Goal: Transaction & Acquisition: Purchase product/service

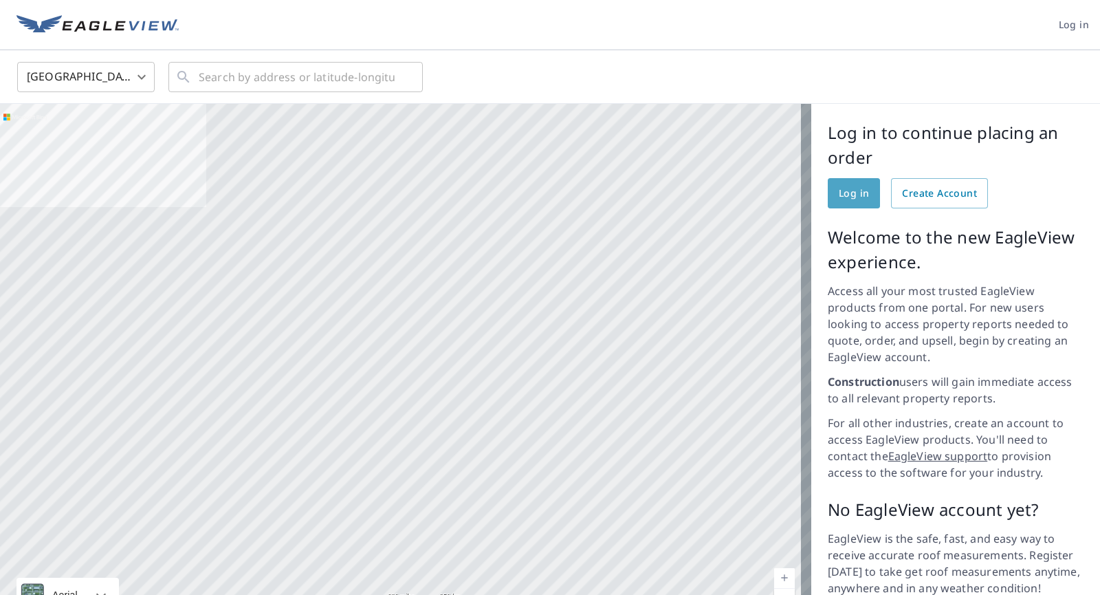
click at [839, 190] on span "Log in" at bounding box center [854, 193] width 30 height 17
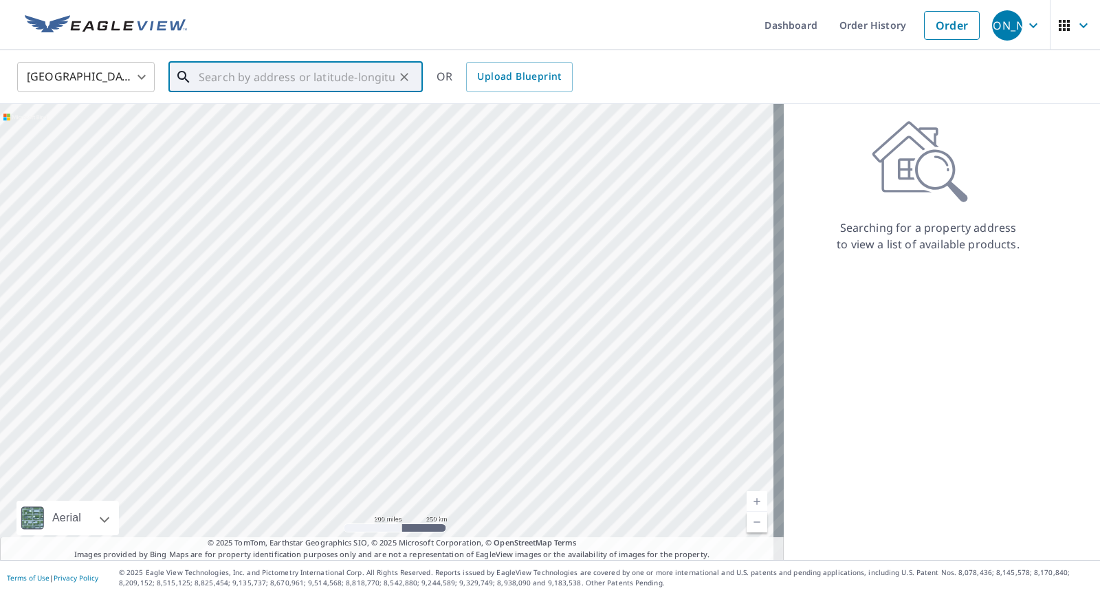
click at [199, 74] on input "text" at bounding box center [297, 77] width 196 height 39
click at [234, 127] on p "[GEOGRAPHIC_DATA]" at bounding box center [304, 132] width 216 height 14
type input "[STREET_ADDRESS][PERSON_NAME]"
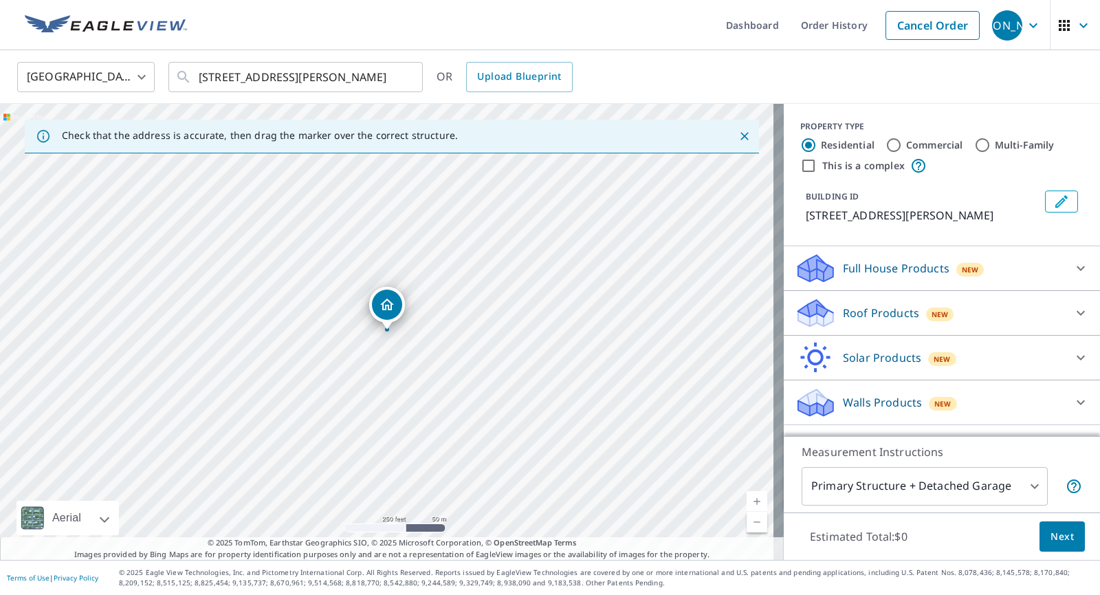
click at [391, 294] on div "Dropped pin, building 1, Residential property, 15 Gary Rd Dunbarton, NH 03046" at bounding box center [387, 304] width 30 height 30
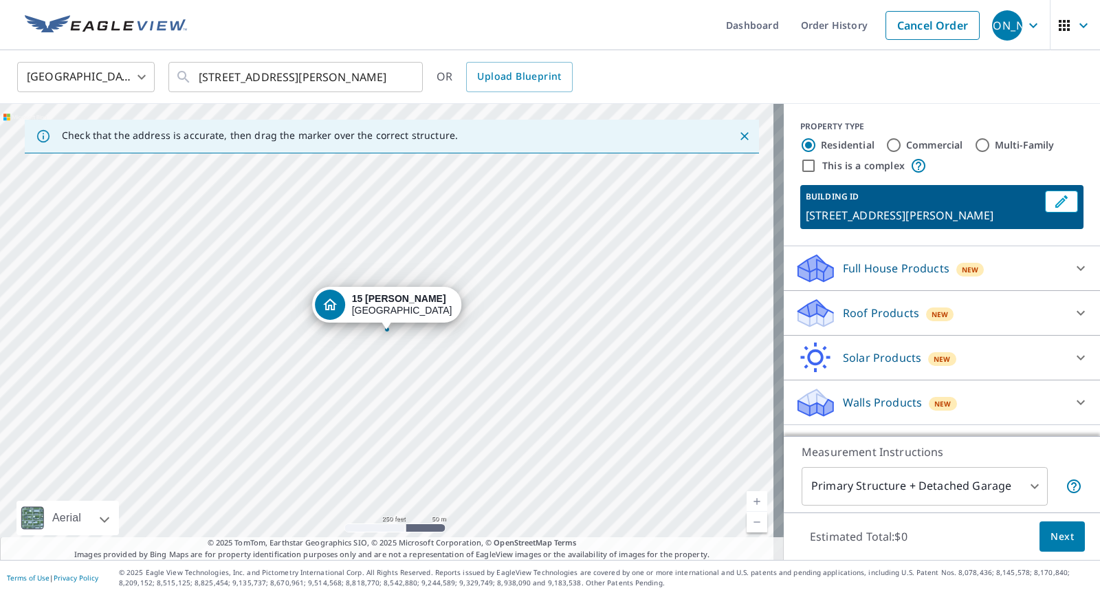
click at [807, 316] on icon at bounding box center [815, 317] width 35 height 17
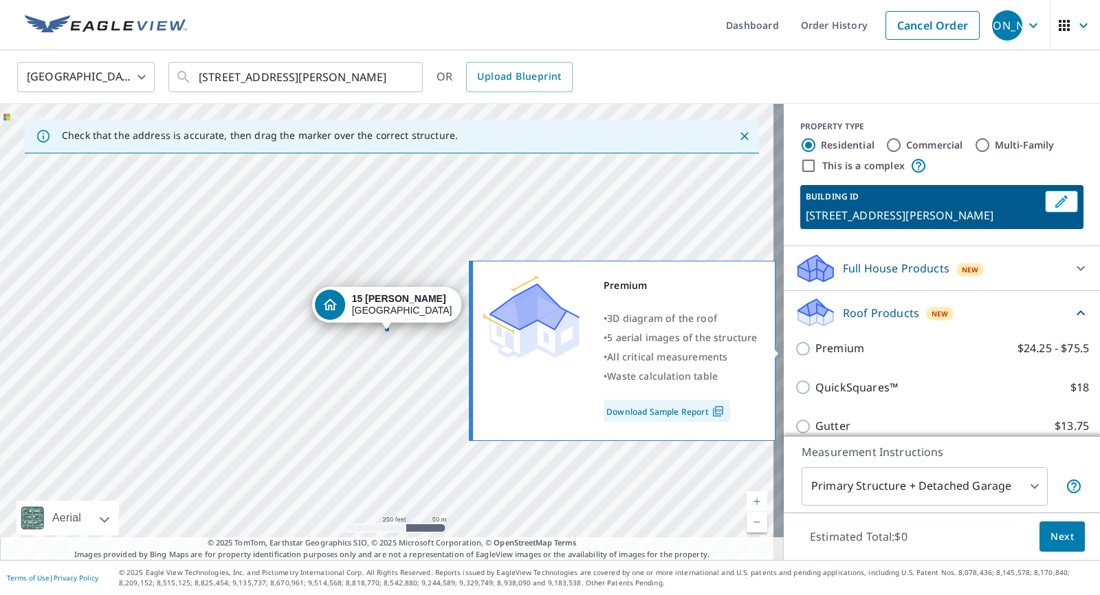
click at [795, 344] on input "Premium $24.25 - $75.5" at bounding box center [805, 348] width 21 height 17
checkbox input "true"
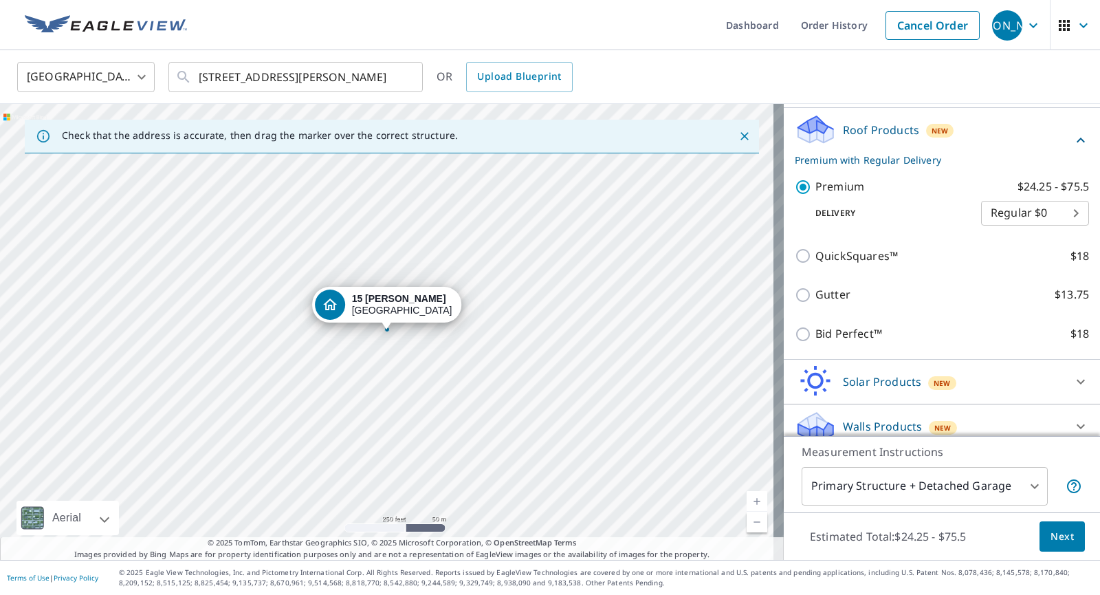
scroll to position [197, 0]
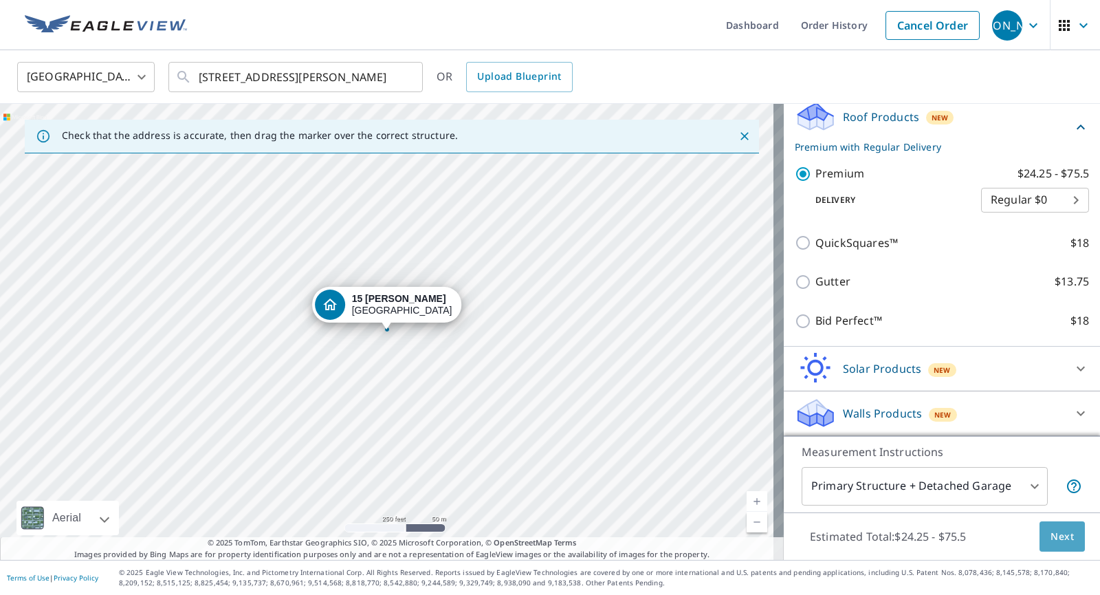
click at [1052, 536] on span "Next" at bounding box center [1062, 536] width 23 height 17
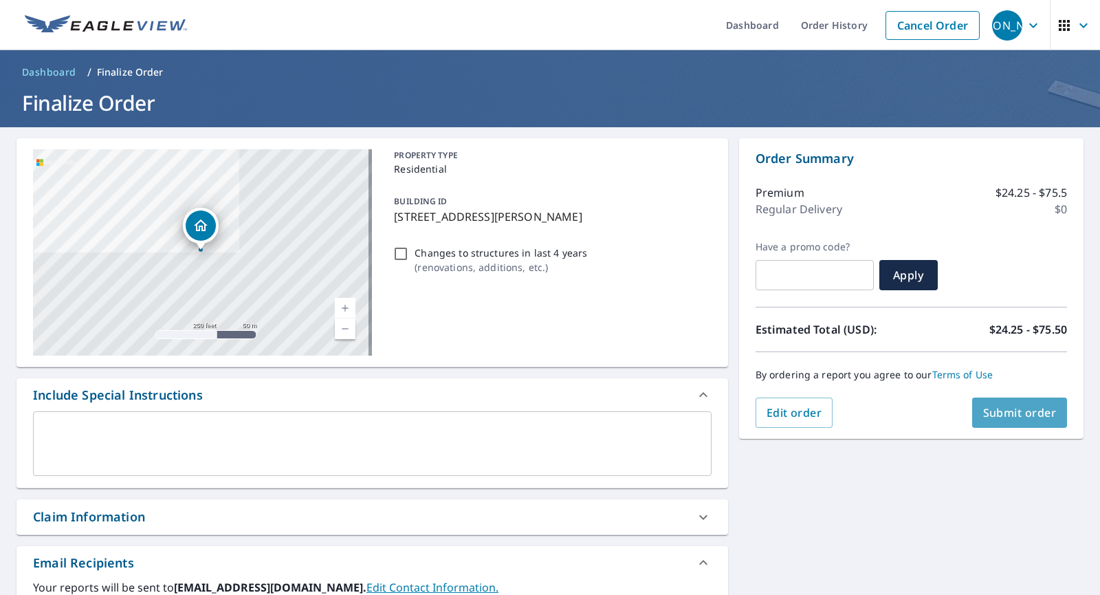
click at [998, 410] on span "Submit order" at bounding box center [1020, 412] width 74 height 15
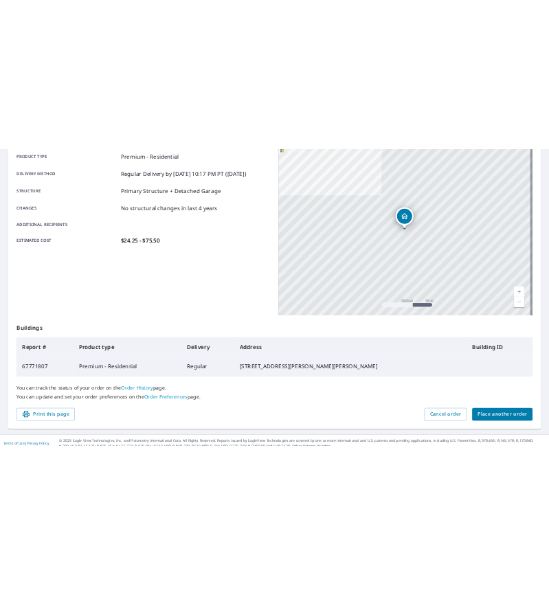
scroll to position [205, 0]
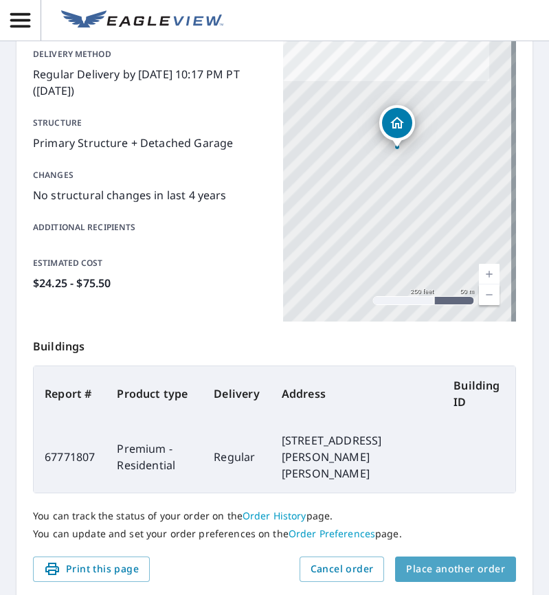
click at [457, 561] on span "Place another order" at bounding box center [455, 569] width 99 height 17
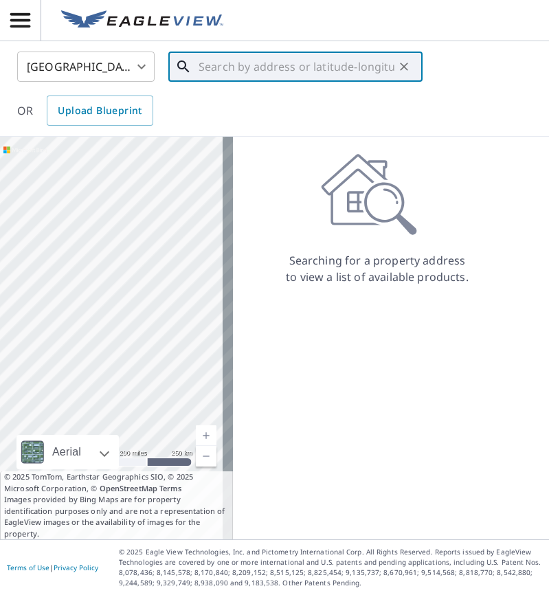
drag, startPoint x: 208, startPoint y: 69, endPoint x: 218, endPoint y: 72, distance: 10.7
click at [211, 69] on input "text" at bounding box center [297, 66] width 196 height 39
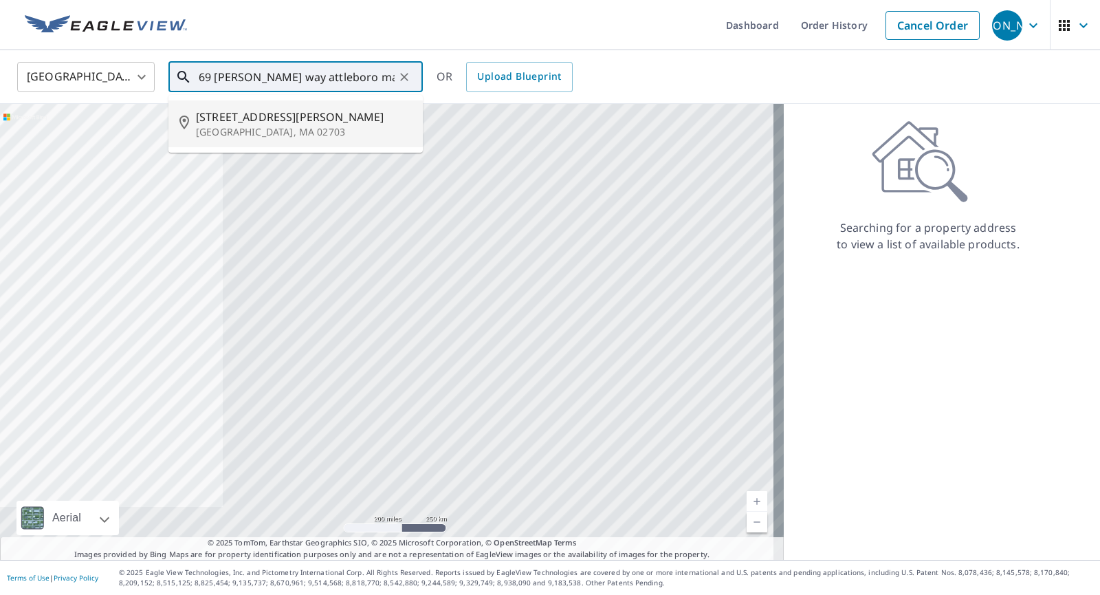
click at [243, 131] on p "[GEOGRAPHIC_DATA], MA 02703" at bounding box center [304, 132] width 216 height 14
type input "[STREET_ADDRESS][PERSON_NAME]"
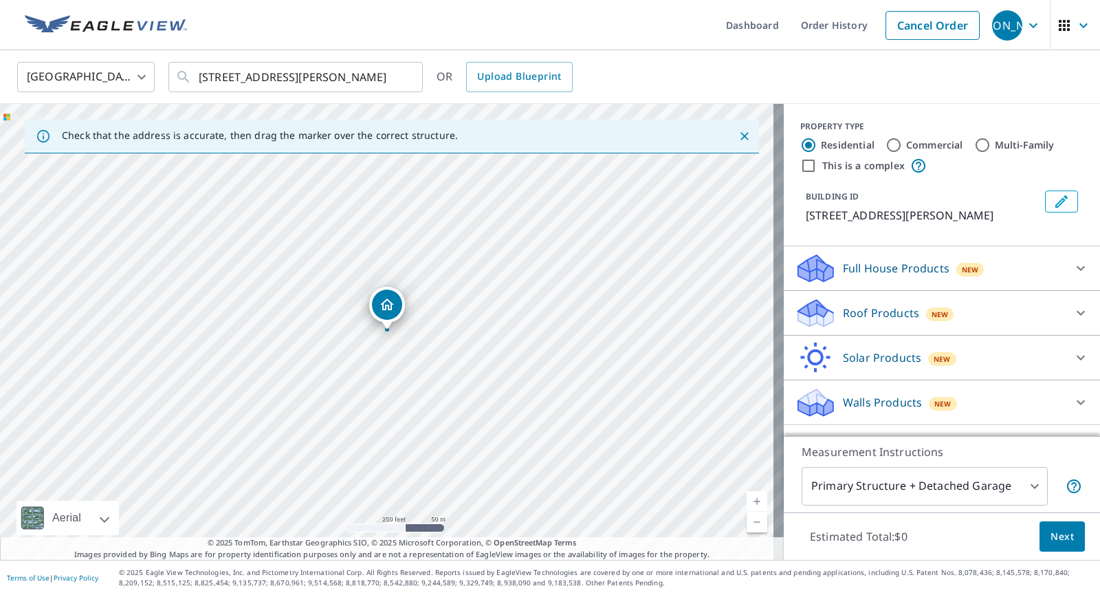
click at [380, 296] on div "Dropped pin, building 1, Residential property, 69 Nora Way Attleboro, MA 02703" at bounding box center [387, 304] width 30 height 30
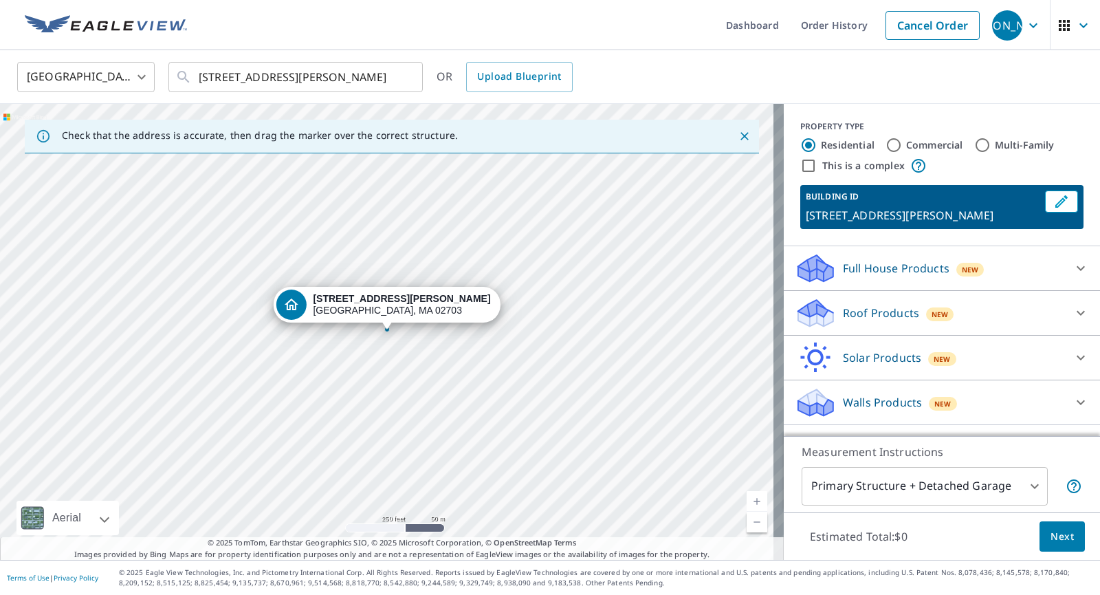
click at [798, 309] on icon at bounding box center [815, 308] width 35 height 17
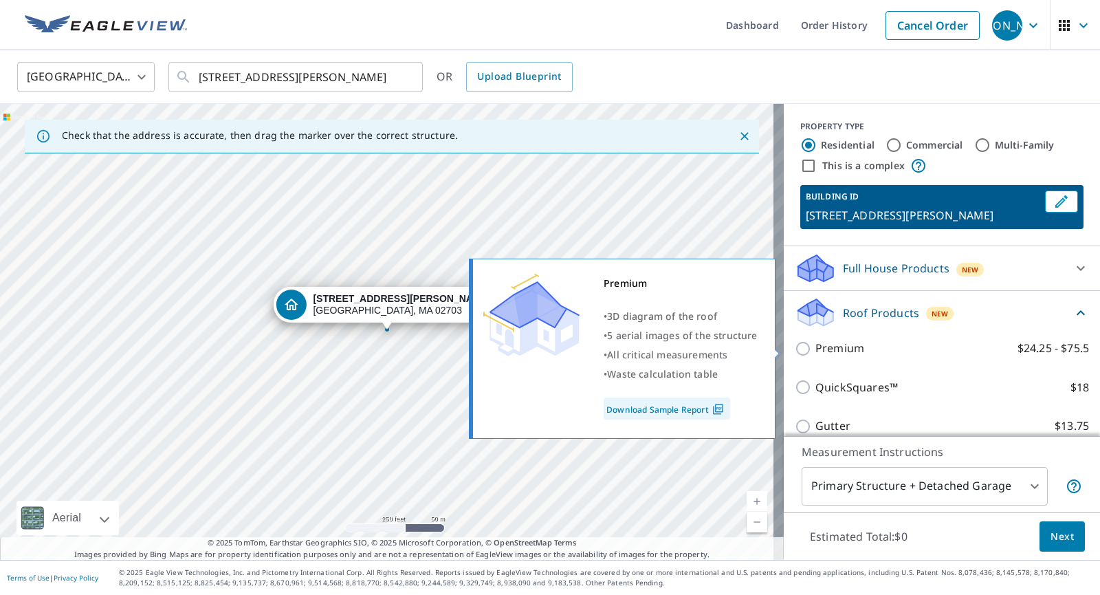
click at [795, 344] on input "Premium $24.25 - $75.5" at bounding box center [805, 348] width 21 height 17
checkbox input "true"
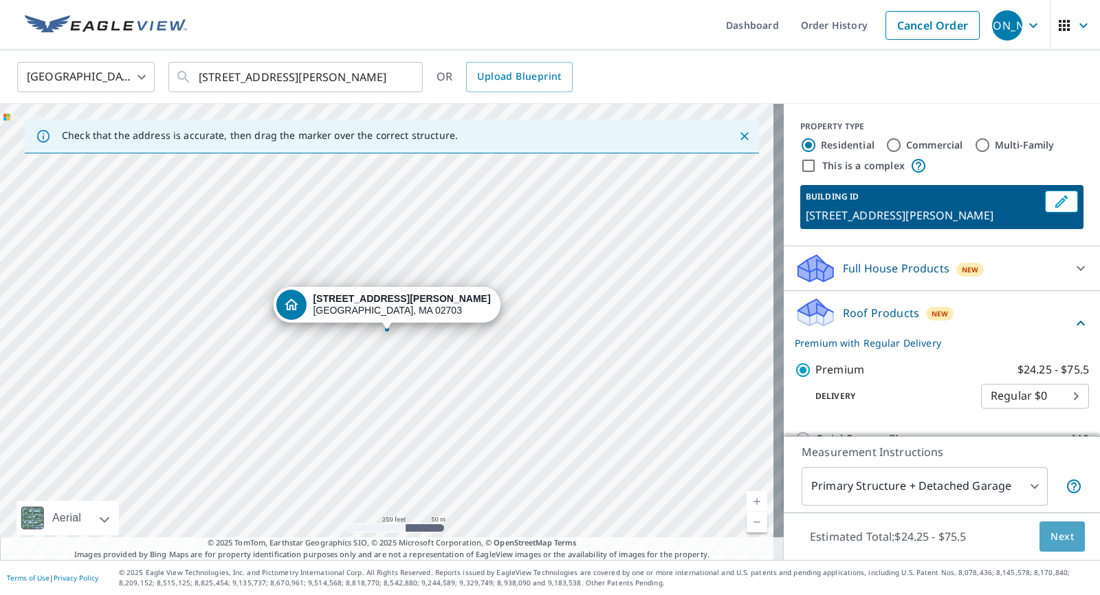
click at [1058, 535] on span "Next" at bounding box center [1062, 536] width 23 height 17
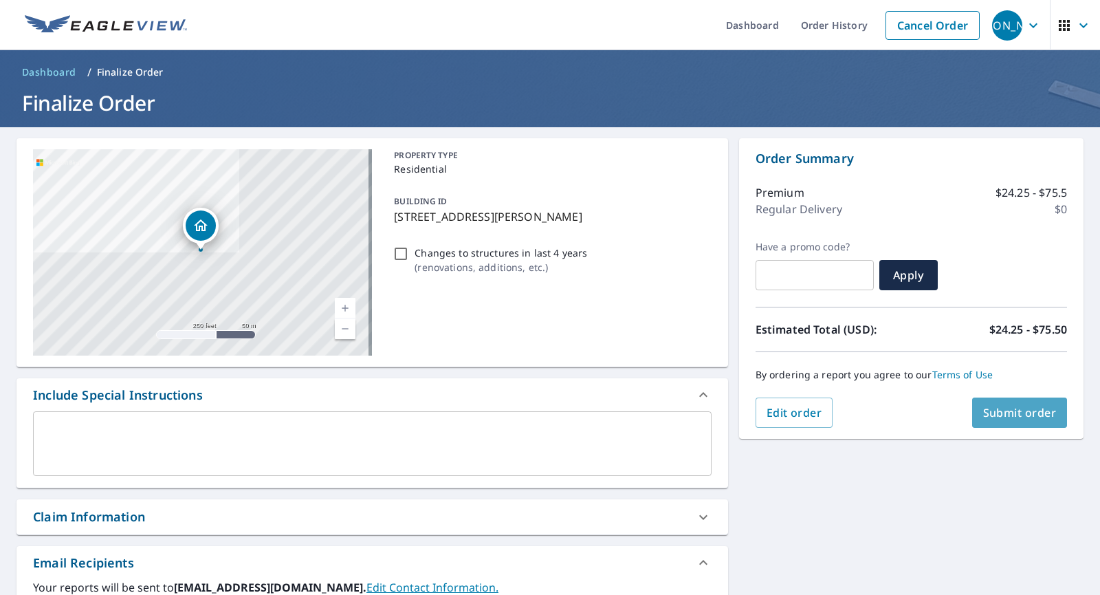
click at [1000, 406] on span "Submit order" at bounding box center [1020, 412] width 74 height 15
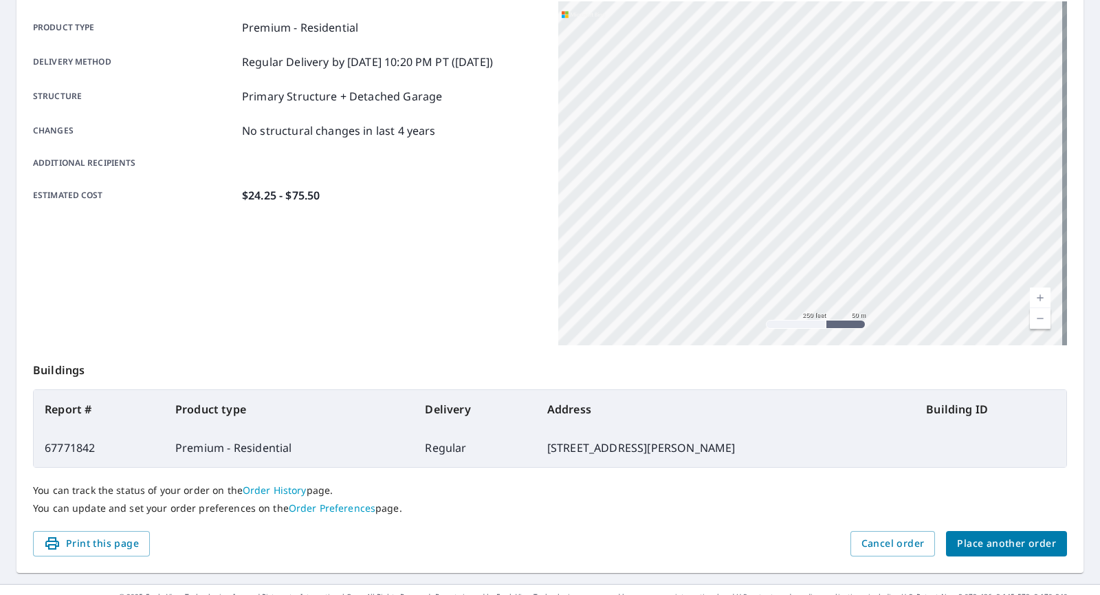
scroll to position [214, 0]
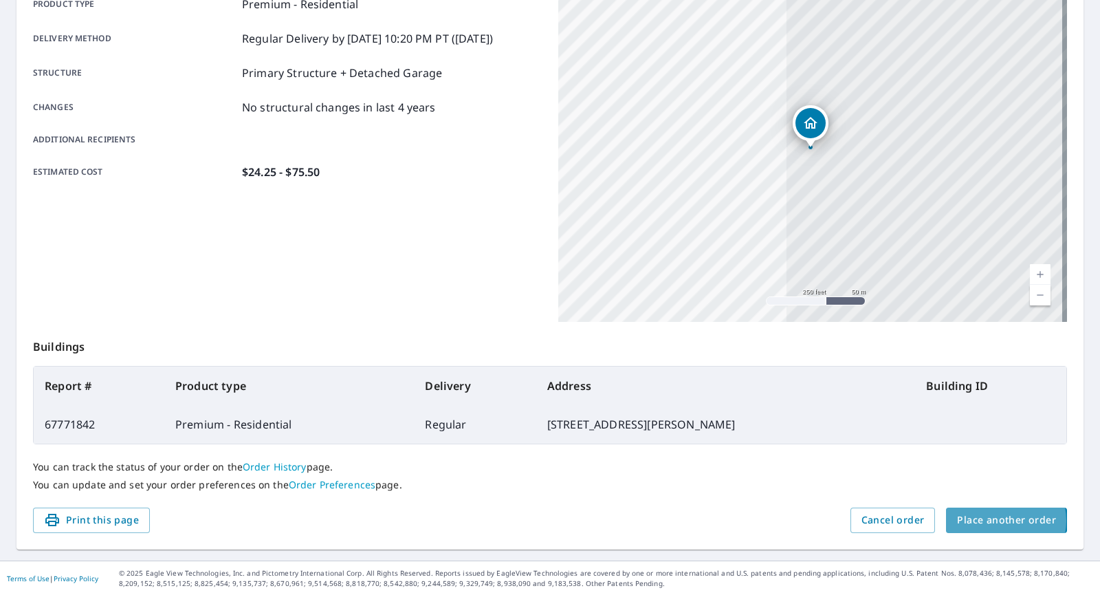
click at [989, 518] on span "Place another order" at bounding box center [1006, 520] width 99 height 17
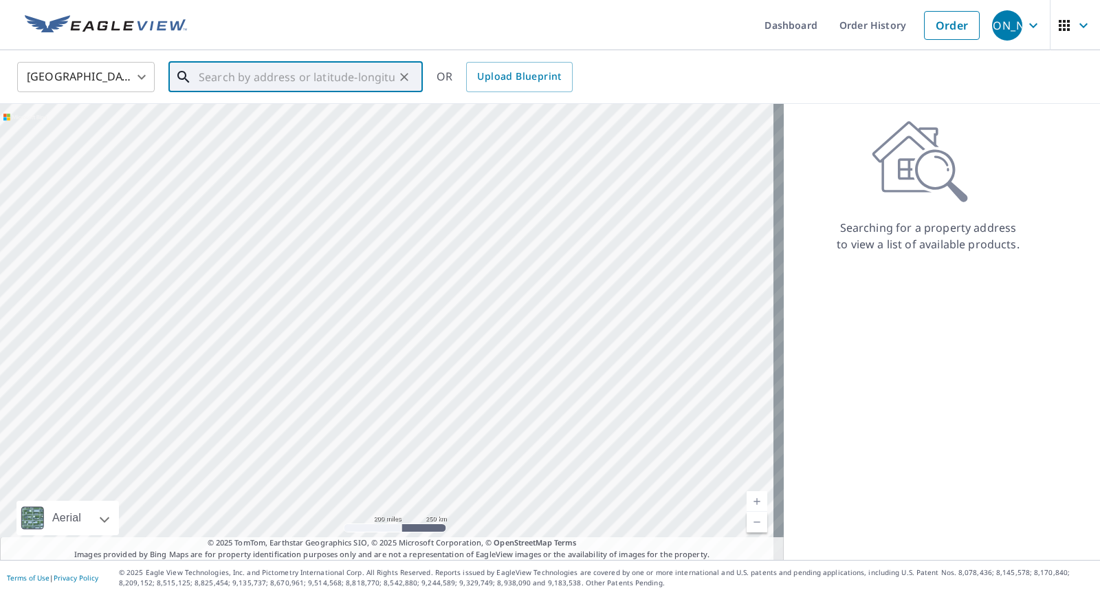
click at [206, 74] on input "text" at bounding box center [297, 77] width 196 height 39
click at [220, 115] on span "[STREET_ADDRESS]" at bounding box center [304, 117] width 216 height 17
type input "[STREET_ADDRESS]"
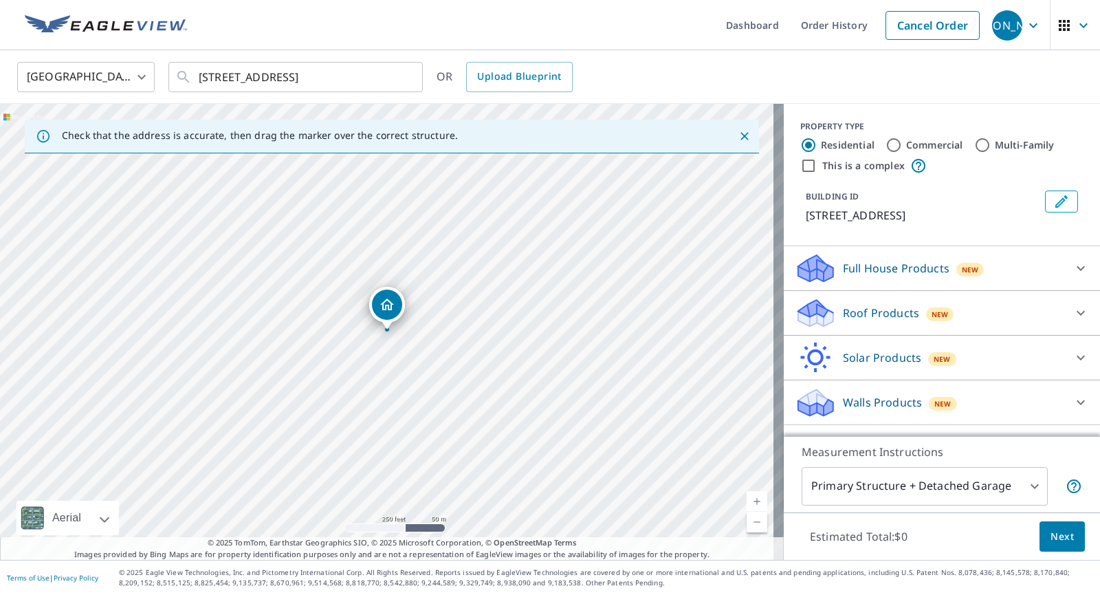
click at [389, 297] on icon "Dropped pin, building 1, Residential property, 806 S Main St Haverhill, MA 01835" at bounding box center [387, 304] width 17 height 17
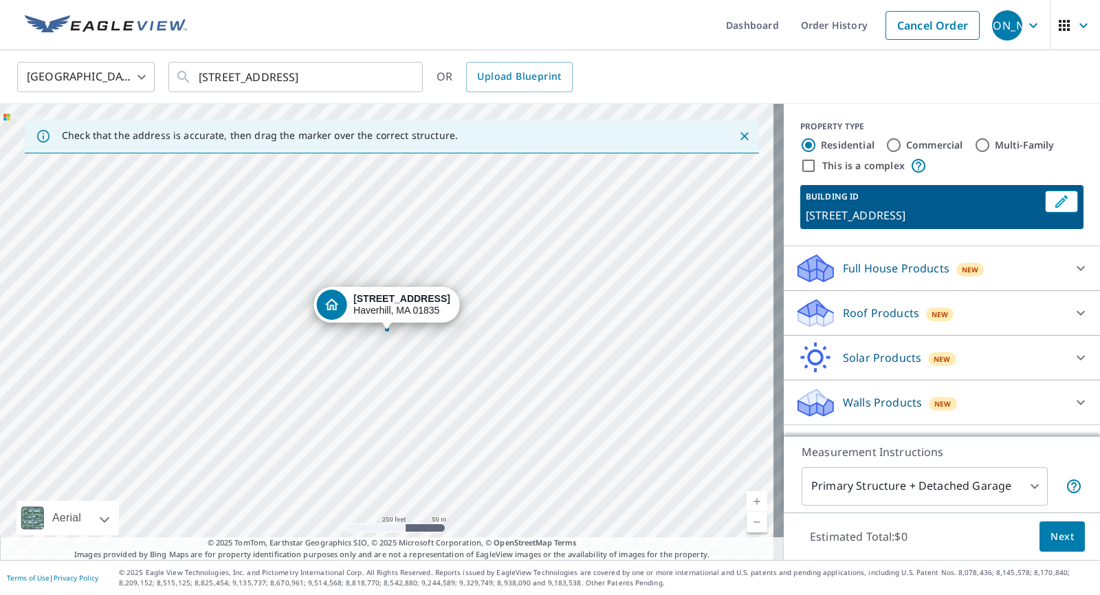
click at [795, 305] on icon at bounding box center [815, 313] width 41 height 32
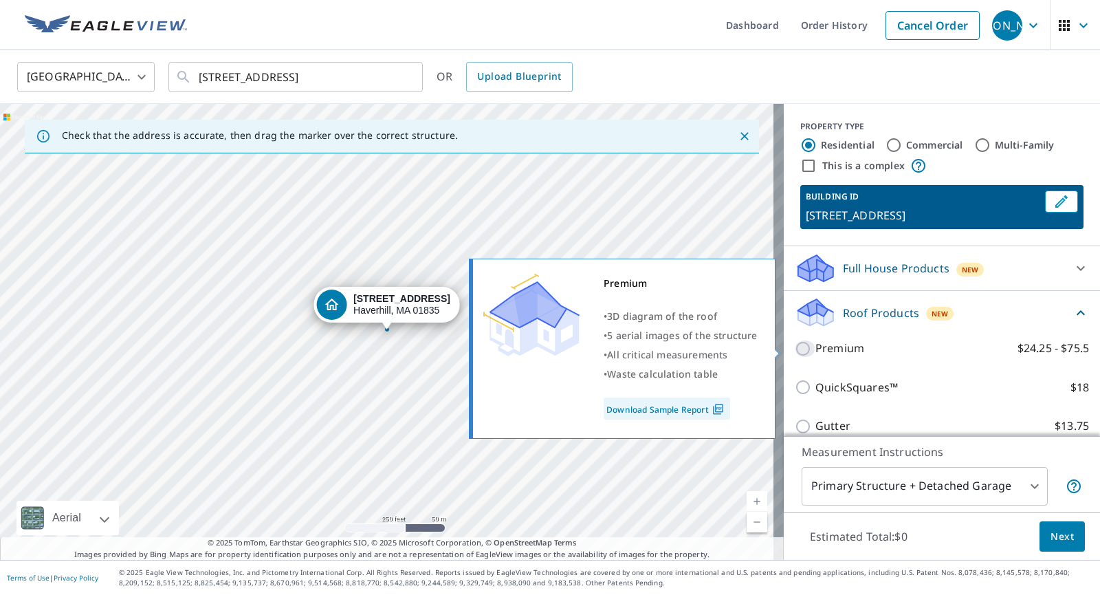
click at [799, 347] on input "Premium $24.25 - $75.5" at bounding box center [805, 348] width 21 height 17
checkbox input "true"
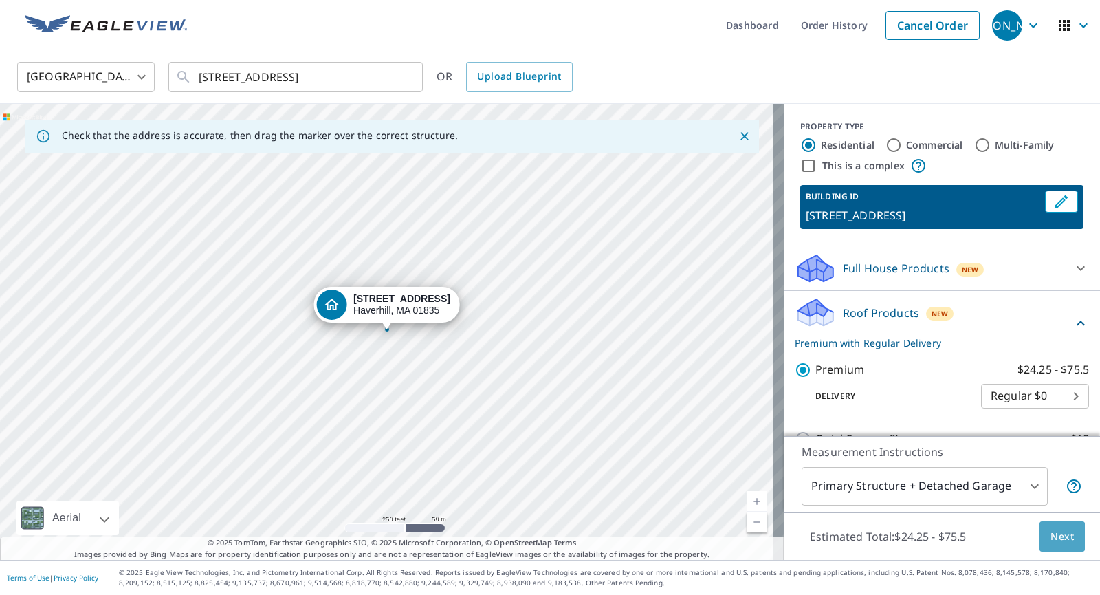
click at [1059, 536] on span "Next" at bounding box center [1062, 536] width 23 height 17
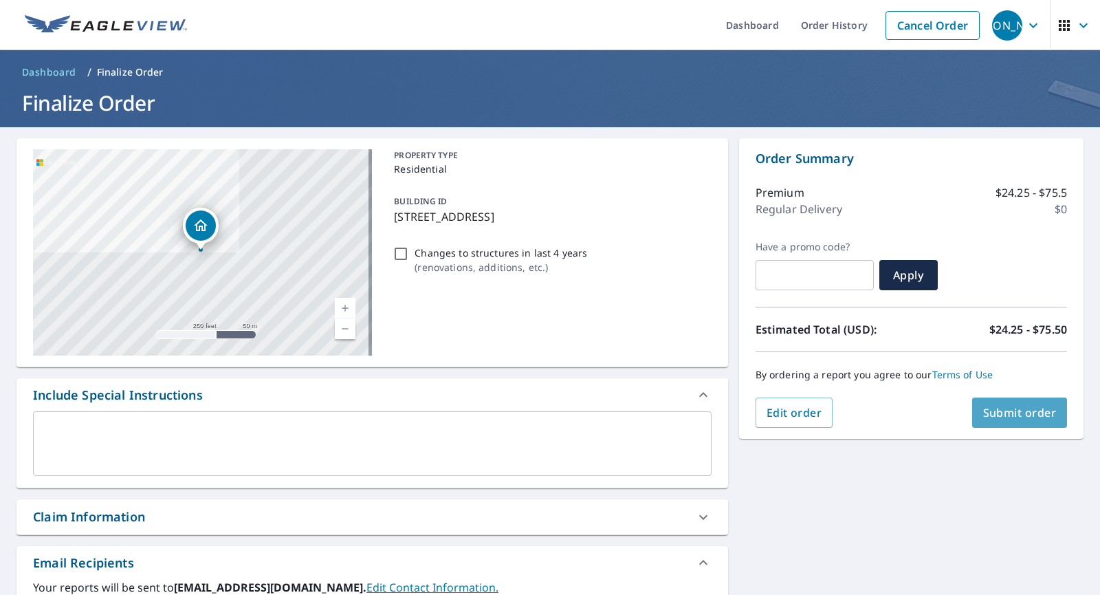
click at [1009, 414] on span "Submit order" at bounding box center [1020, 412] width 74 height 15
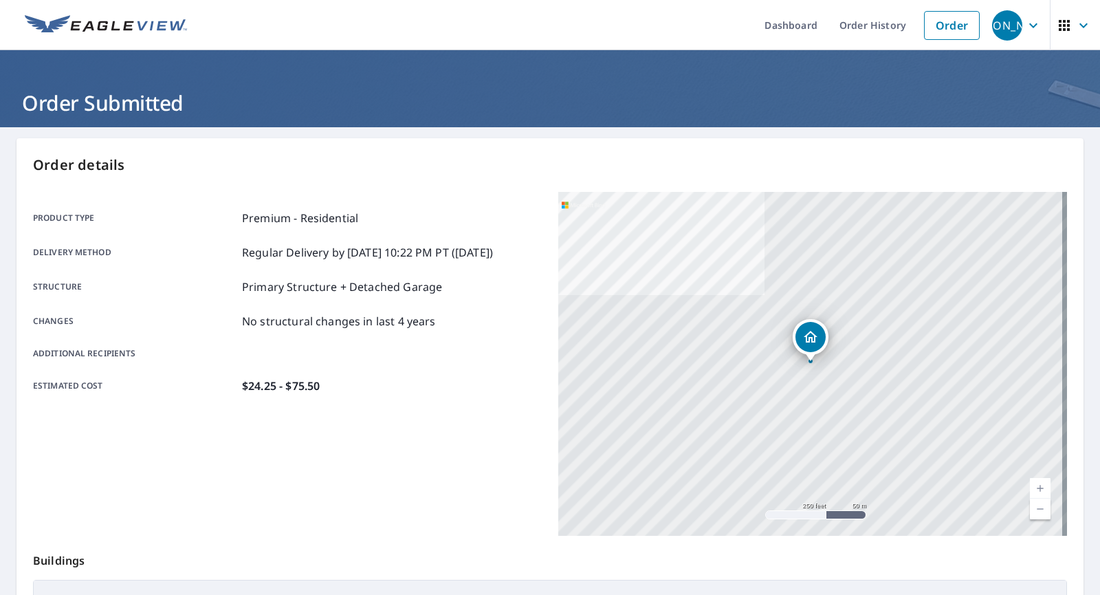
scroll to position [210, 0]
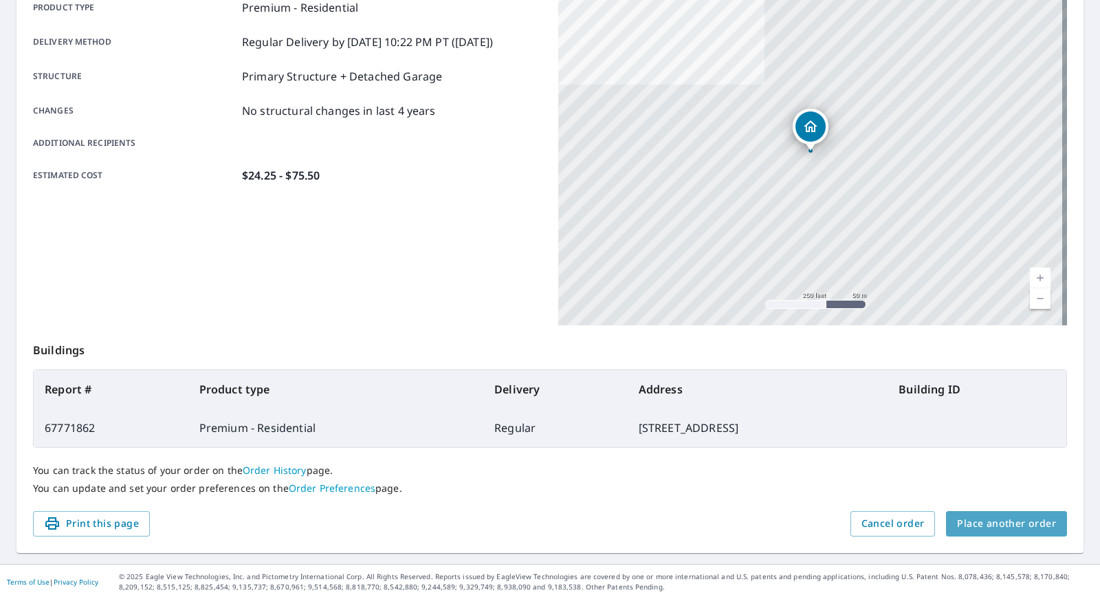
click at [1003, 522] on span "Place another order" at bounding box center [1006, 523] width 99 height 17
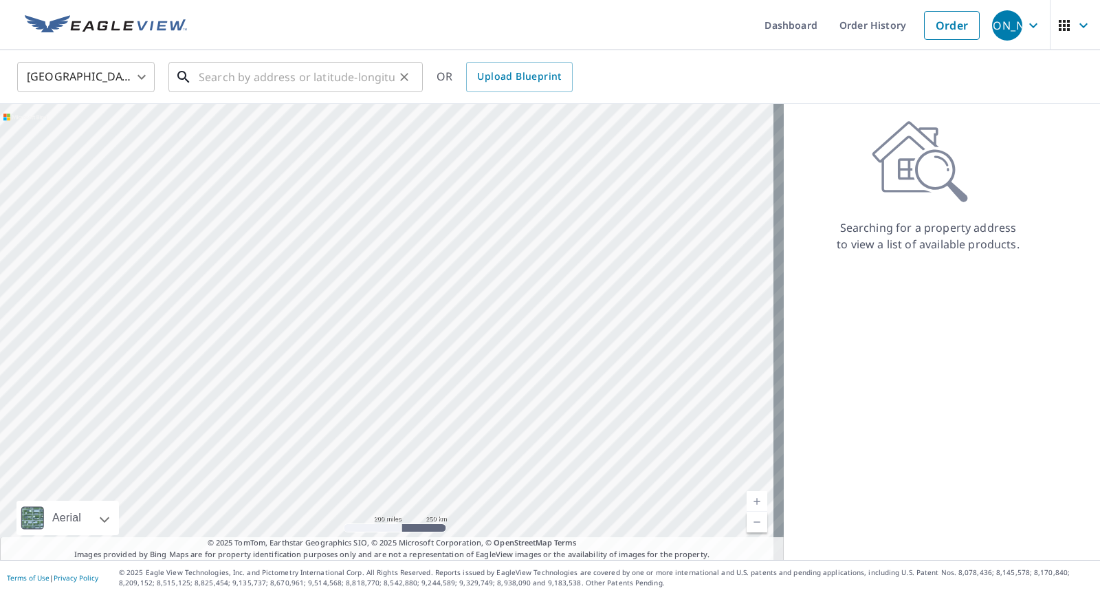
click at [212, 74] on input "text" at bounding box center [297, 77] width 196 height 39
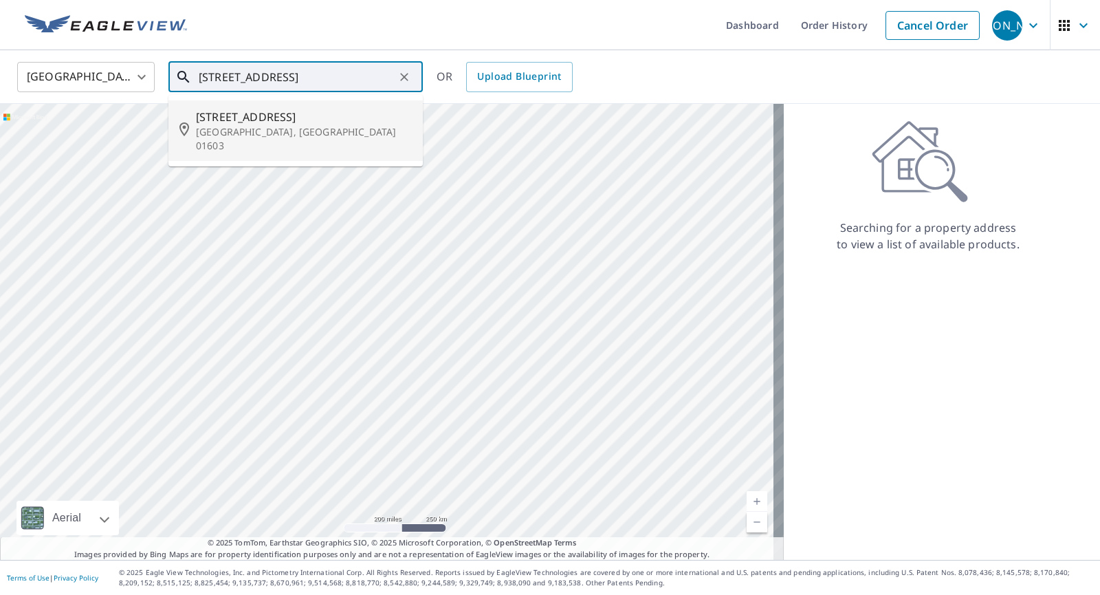
click at [256, 122] on span "[STREET_ADDRESS]" at bounding box center [304, 117] width 216 height 17
type input "[STREET_ADDRESS]"
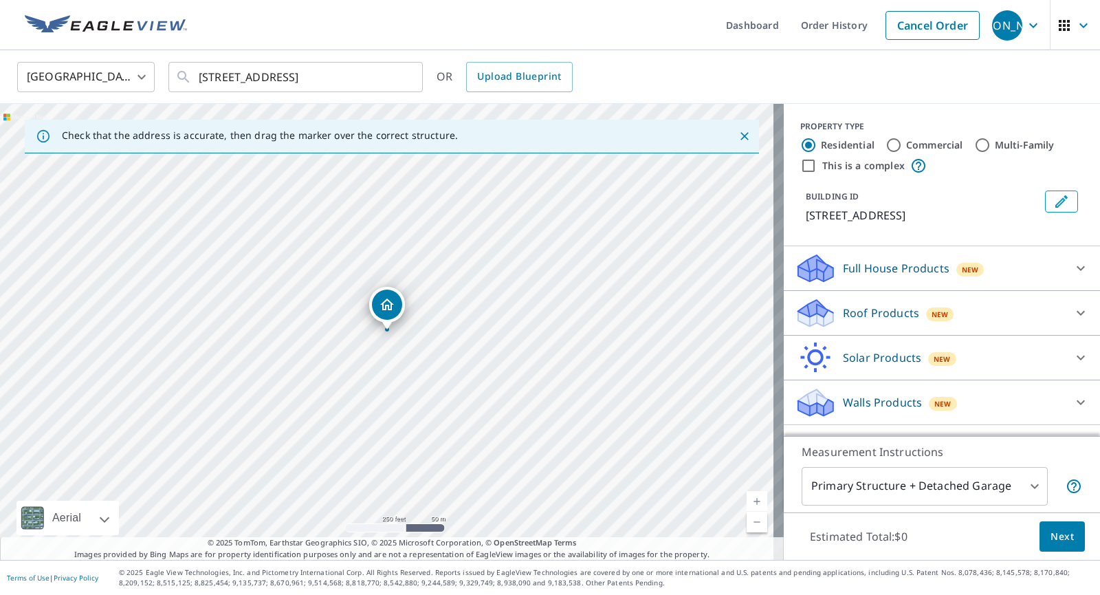
click at [377, 298] on div "Dropped pin, building 1, Residential property, 11 Merchant St Worcester, MA 016…" at bounding box center [387, 304] width 30 height 30
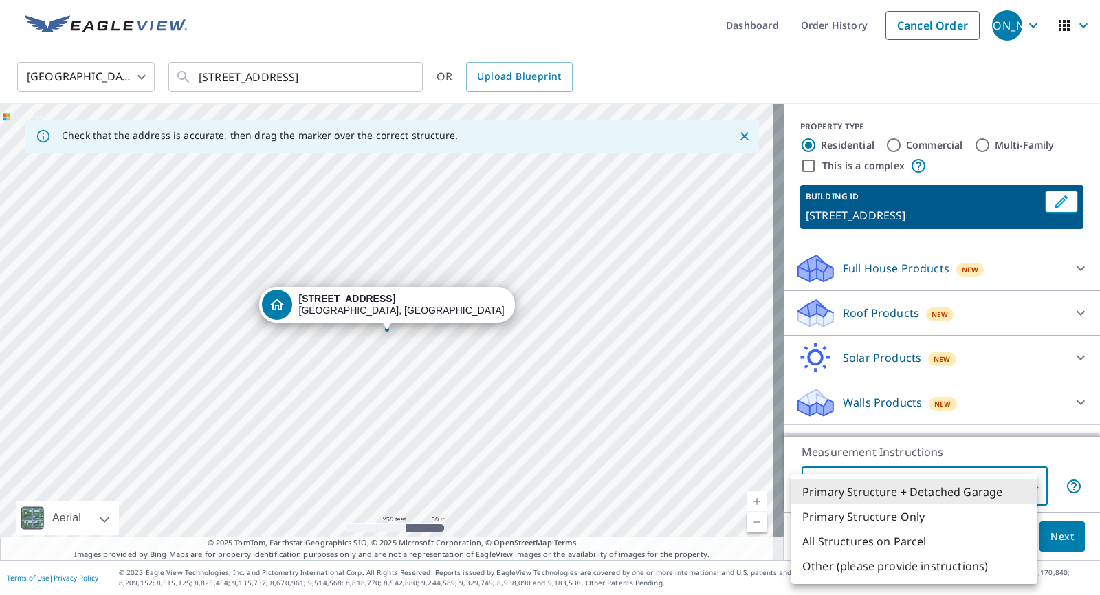
click at [1022, 483] on body "[PERSON_NAME] [PERSON_NAME] Dashboard Order History Cancel Order JO [GEOGRAPHIC…" at bounding box center [550, 297] width 1100 height 595
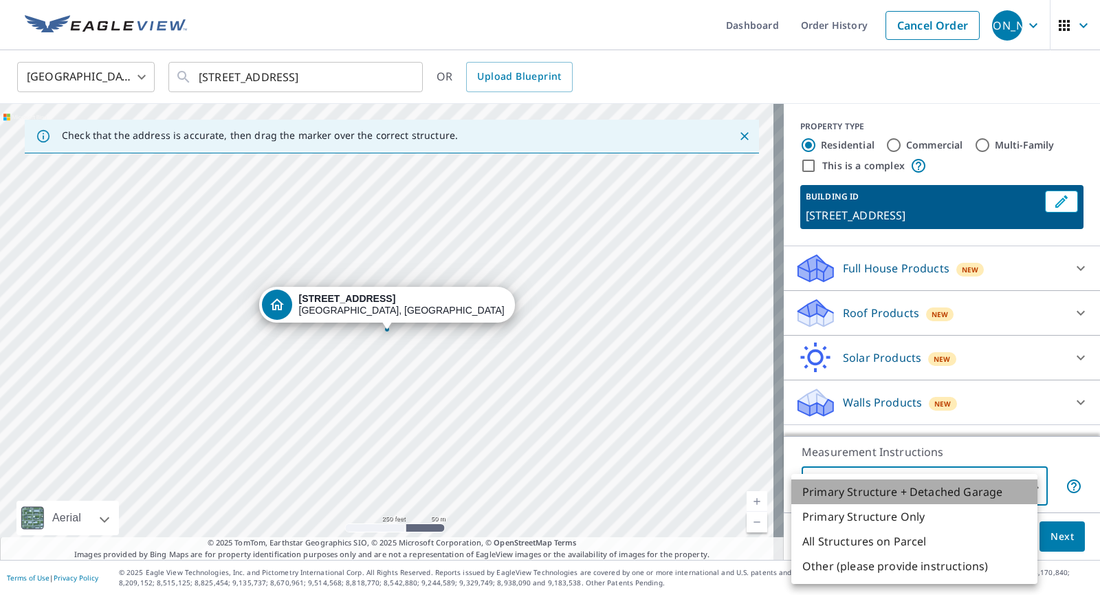
click at [912, 487] on li "Primary Structure + Detached Garage" at bounding box center [914, 491] width 246 height 25
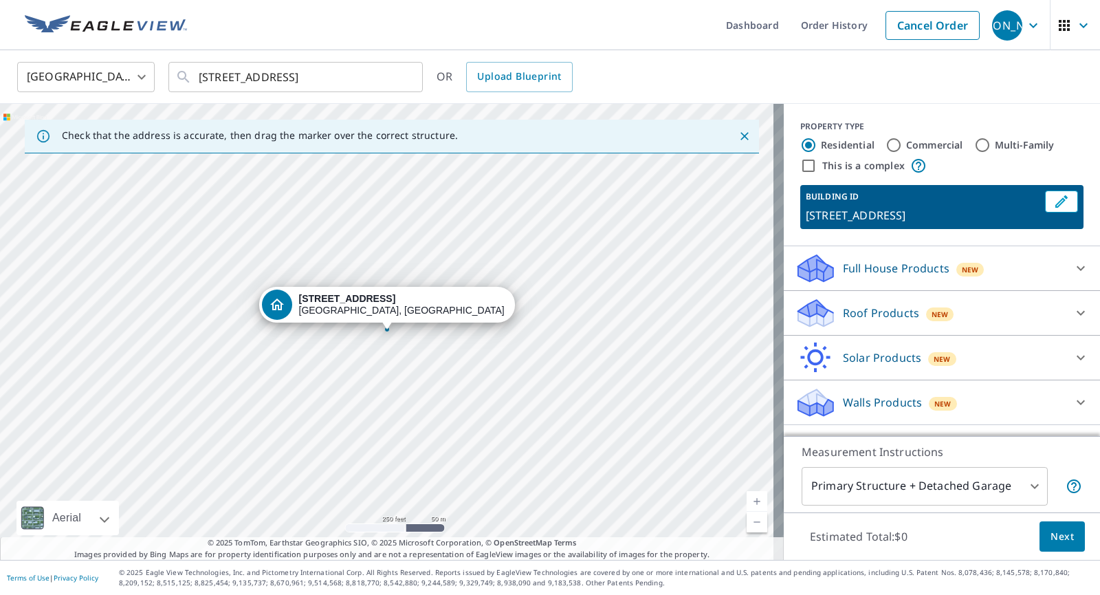
click at [806, 310] on icon at bounding box center [815, 308] width 35 height 17
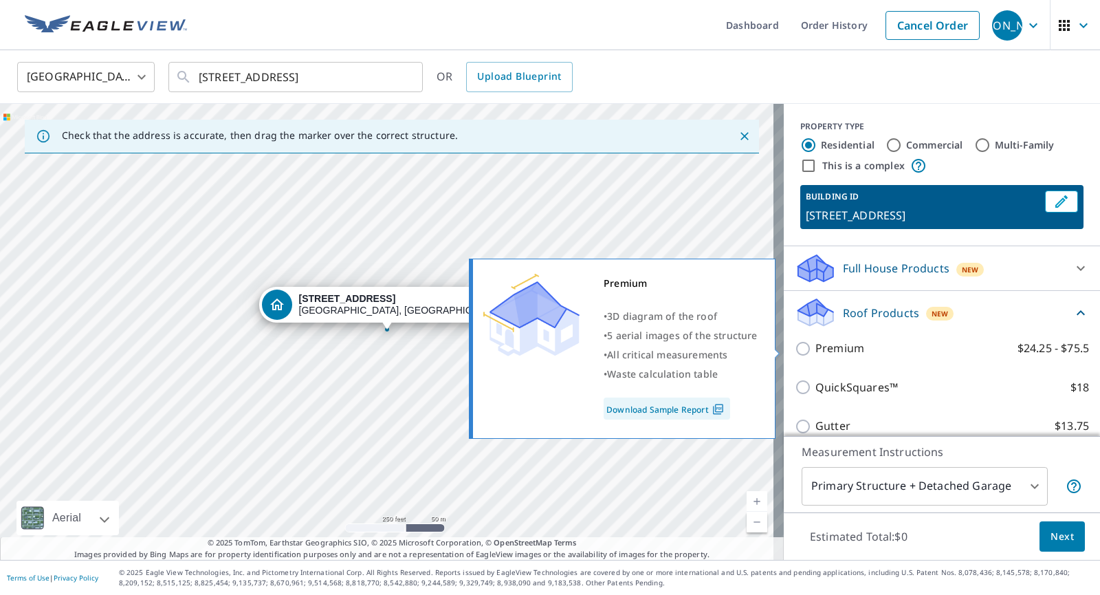
click at [795, 346] on input "Premium $24.25 - $75.5" at bounding box center [805, 348] width 21 height 17
checkbox input "true"
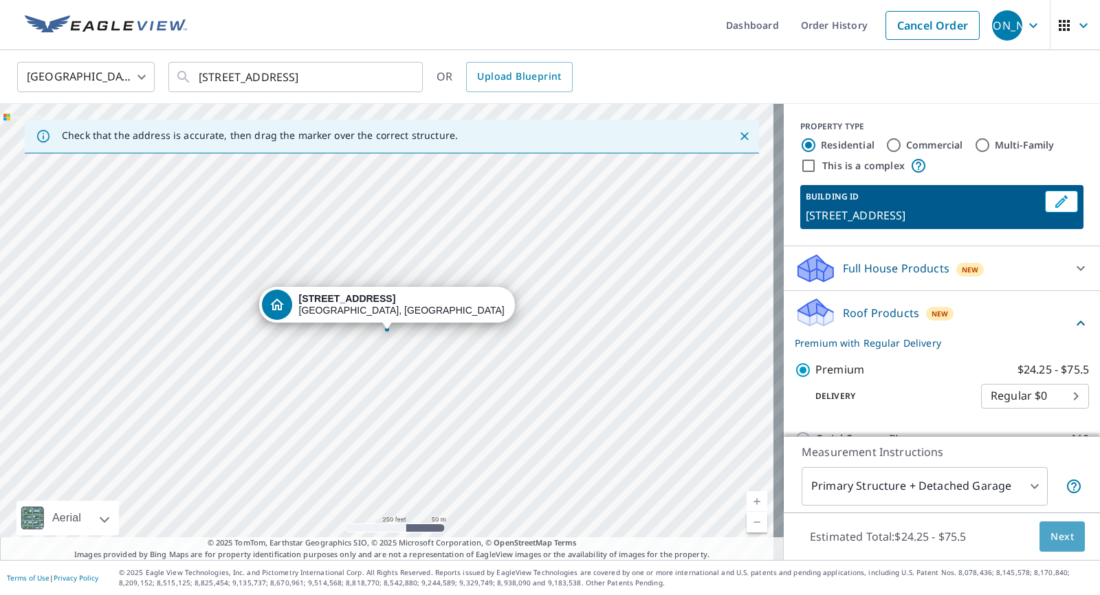
click at [1051, 531] on span "Next" at bounding box center [1062, 536] width 23 height 17
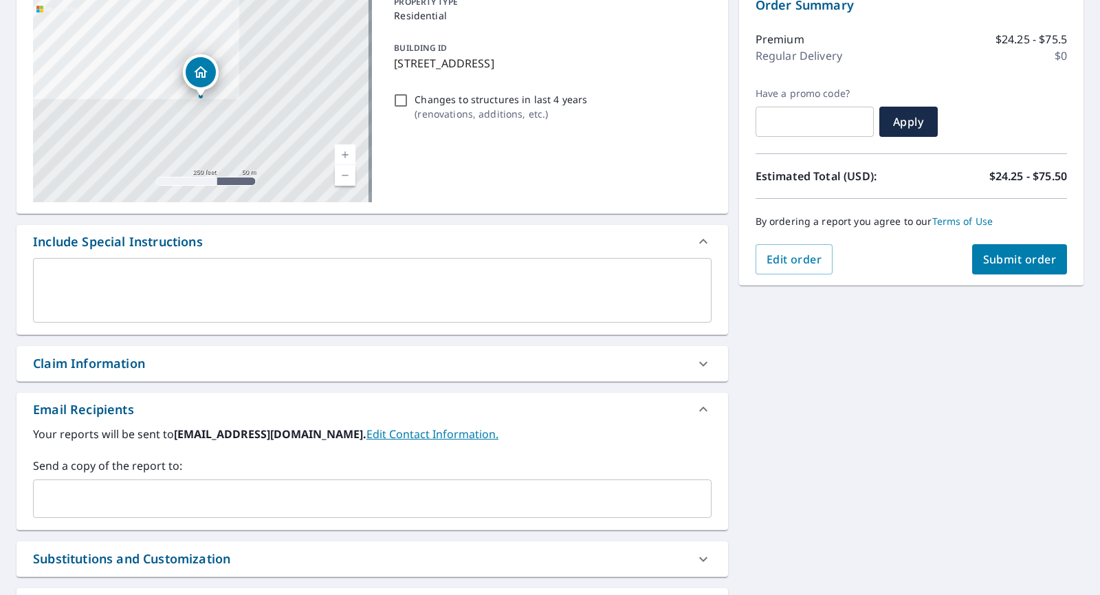
scroll to position [154, 0]
click at [1008, 257] on span "Submit order" at bounding box center [1020, 258] width 74 height 15
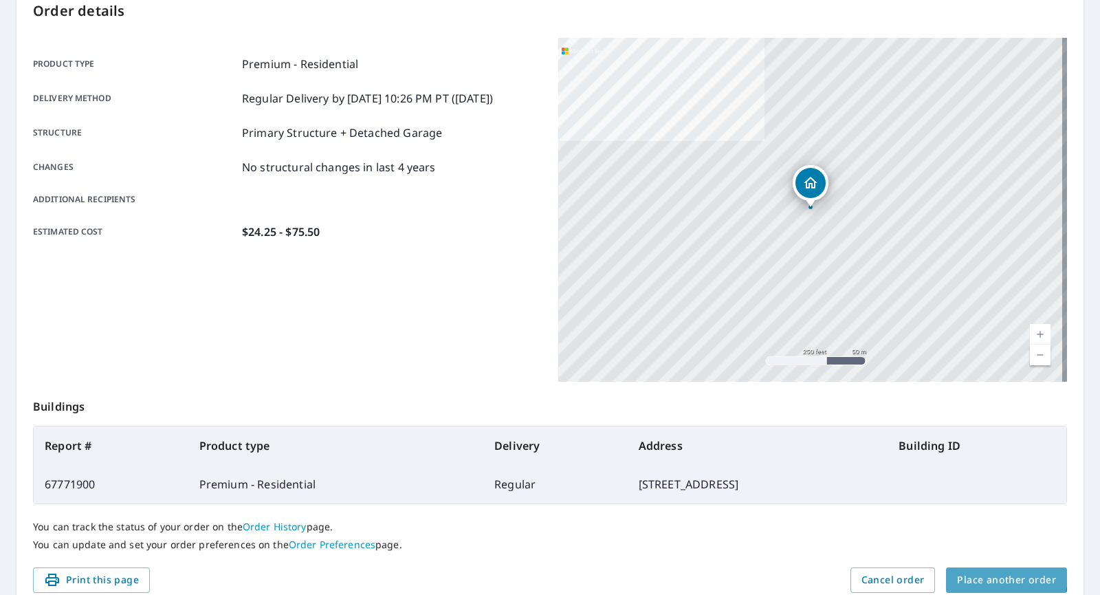
click at [983, 575] on span "Place another order" at bounding box center [1006, 579] width 99 height 17
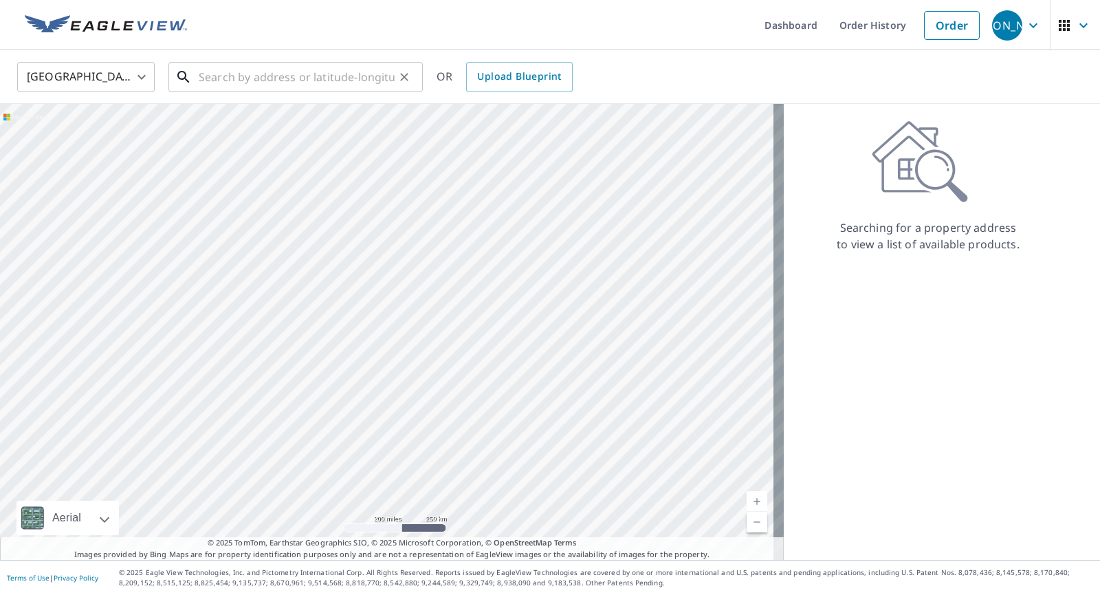
click at [204, 72] on input "text" at bounding box center [297, 77] width 196 height 39
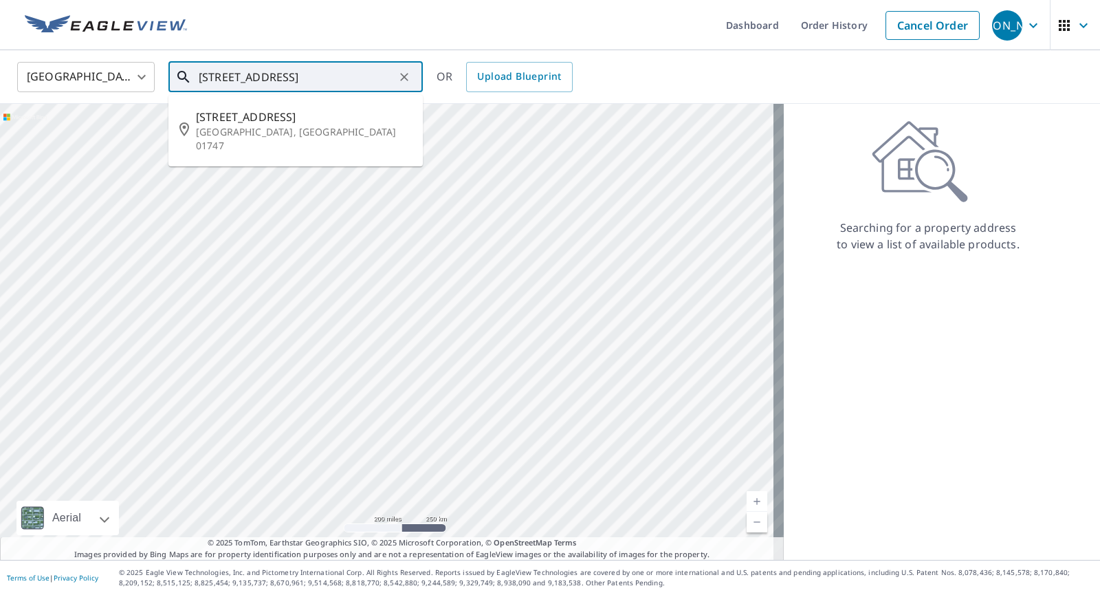
type input "[STREET_ADDRESS]"
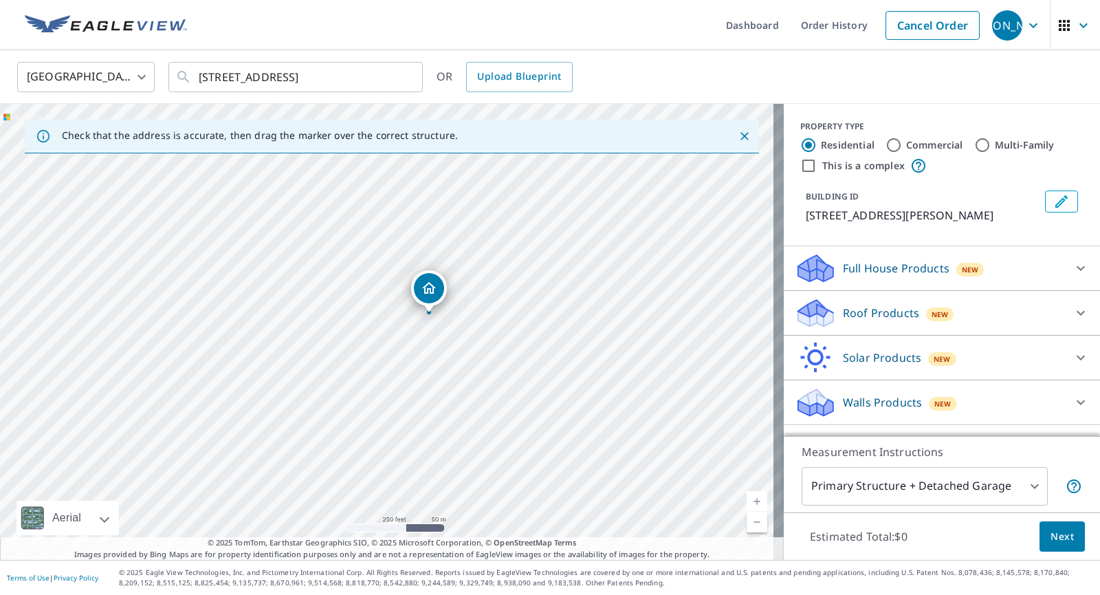
drag, startPoint x: 377, startPoint y: 298, endPoint x: 419, endPoint y: 281, distance: 45.3
click at [388, 296] on icon "Dropped pin, building 1, Residential property, 30 Westcott Rd Hopedale, MA 01747" at bounding box center [387, 304] width 17 height 17
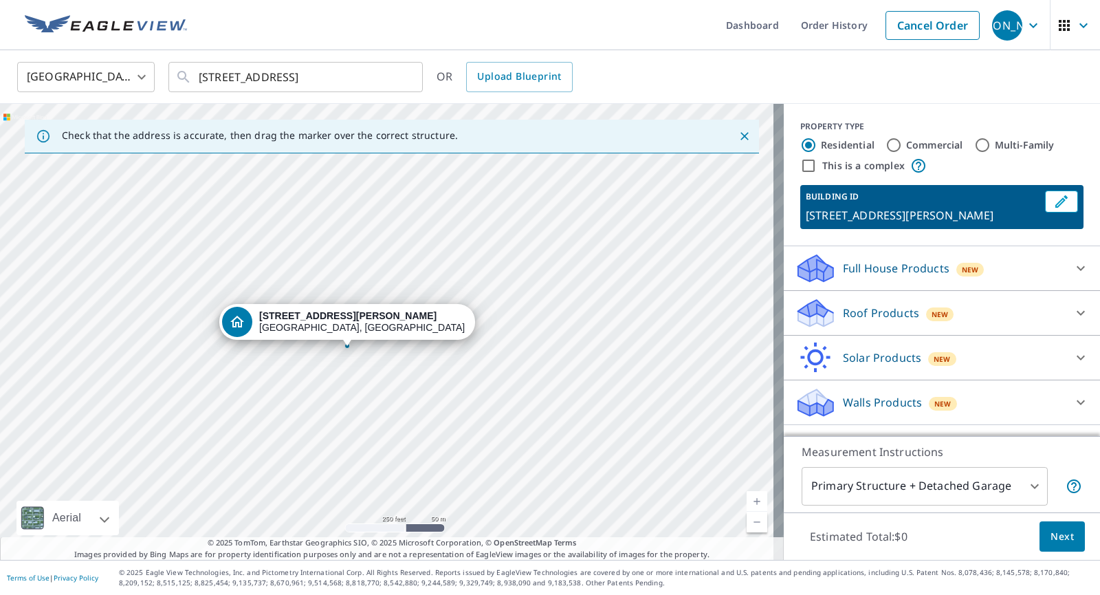
drag, startPoint x: 341, startPoint y: 297, endPoint x: 300, endPoint y: 314, distance: 43.8
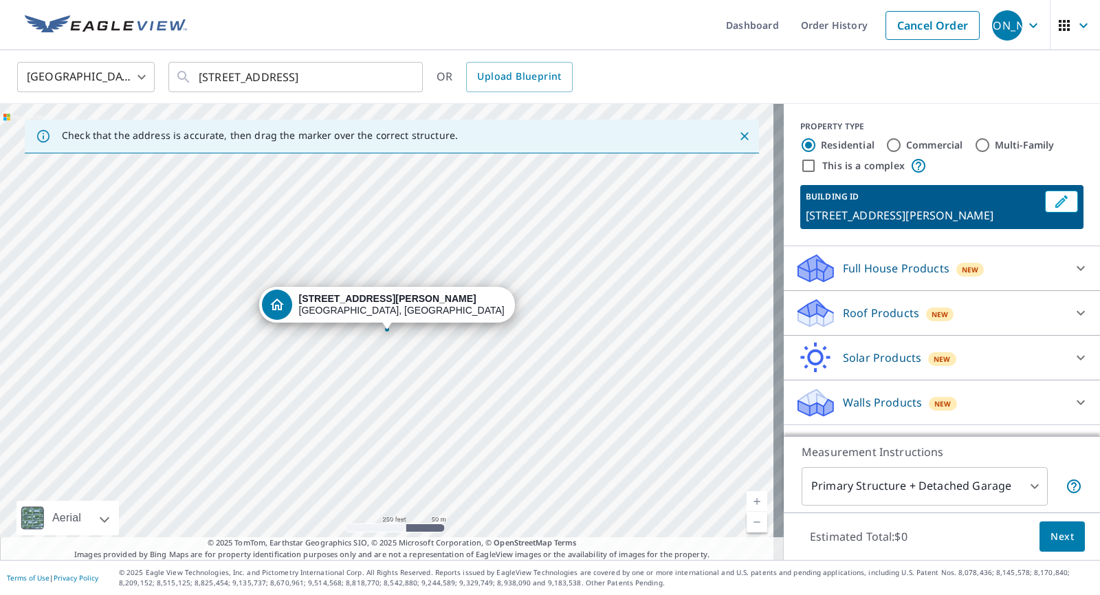
click at [811, 311] on icon at bounding box center [815, 308] width 35 height 17
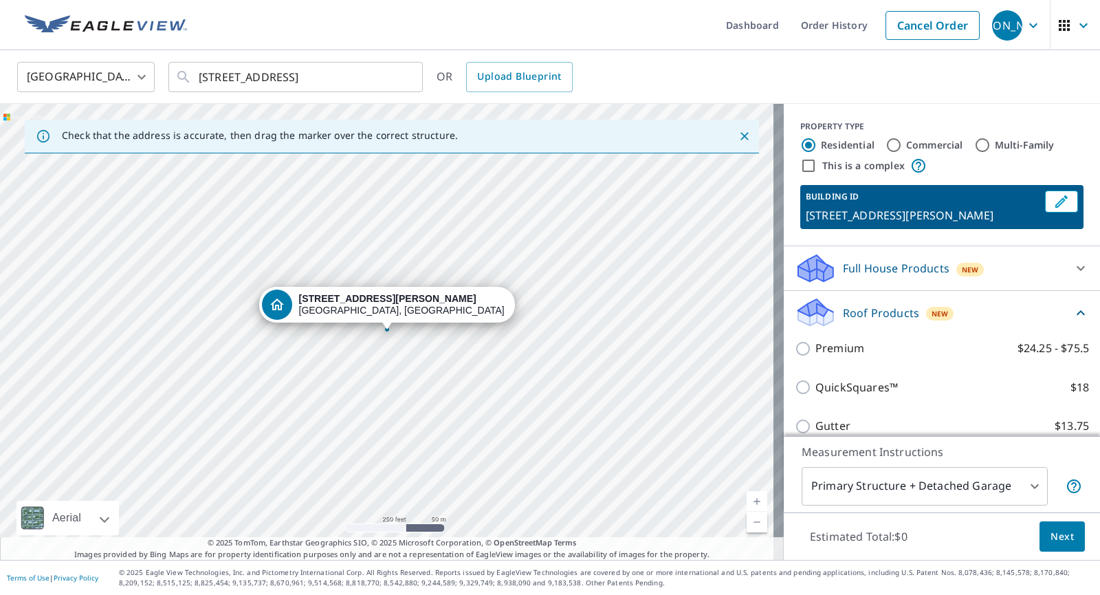
click at [738, 131] on icon "Close" at bounding box center [745, 136] width 14 height 14
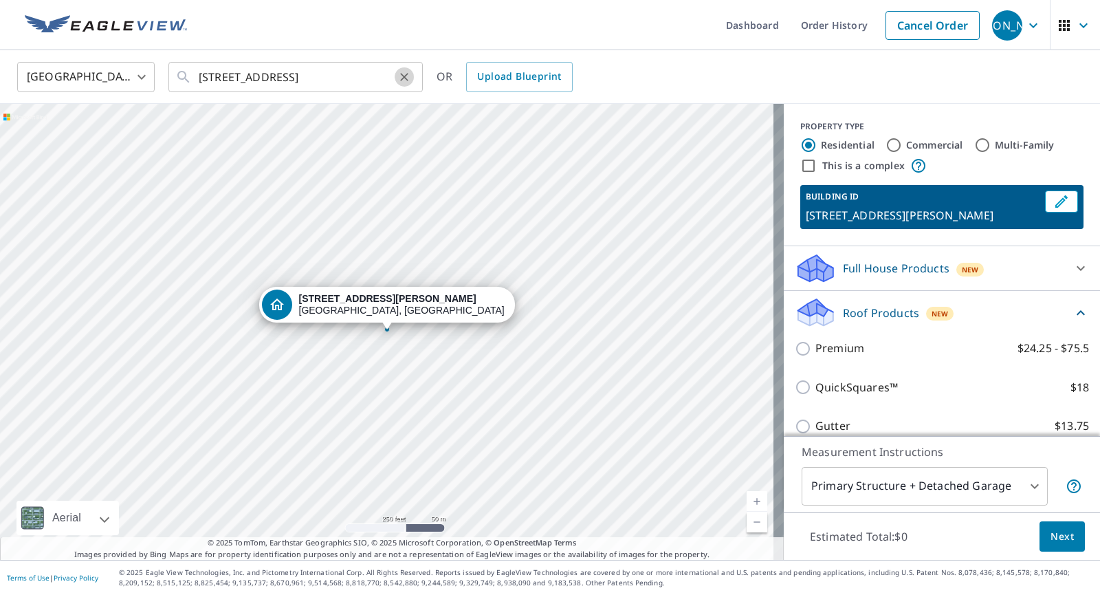
click at [402, 74] on icon "Clear" at bounding box center [404, 77] width 8 height 8
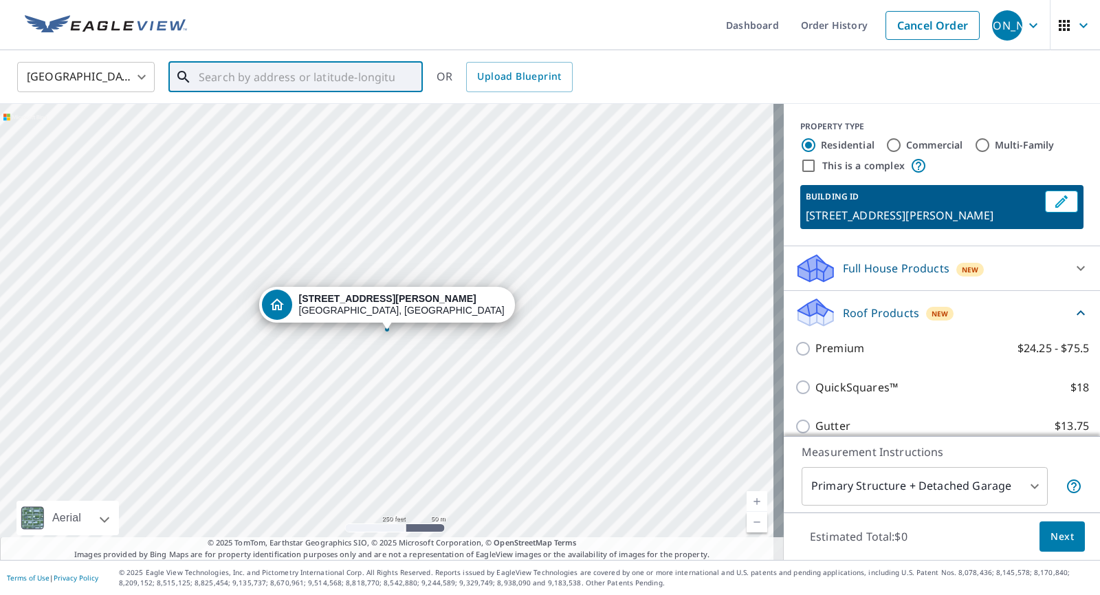
drag, startPoint x: 204, startPoint y: 77, endPoint x: 212, endPoint y: 86, distance: 12.2
click at [206, 77] on input "text" at bounding box center [297, 77] width 196 height 39
click at [239, 113] on span "[STREET_ADDRESS]" at bounding box center [304, 117] width 216 height 17
type input "[STREET_ADDRESS]"
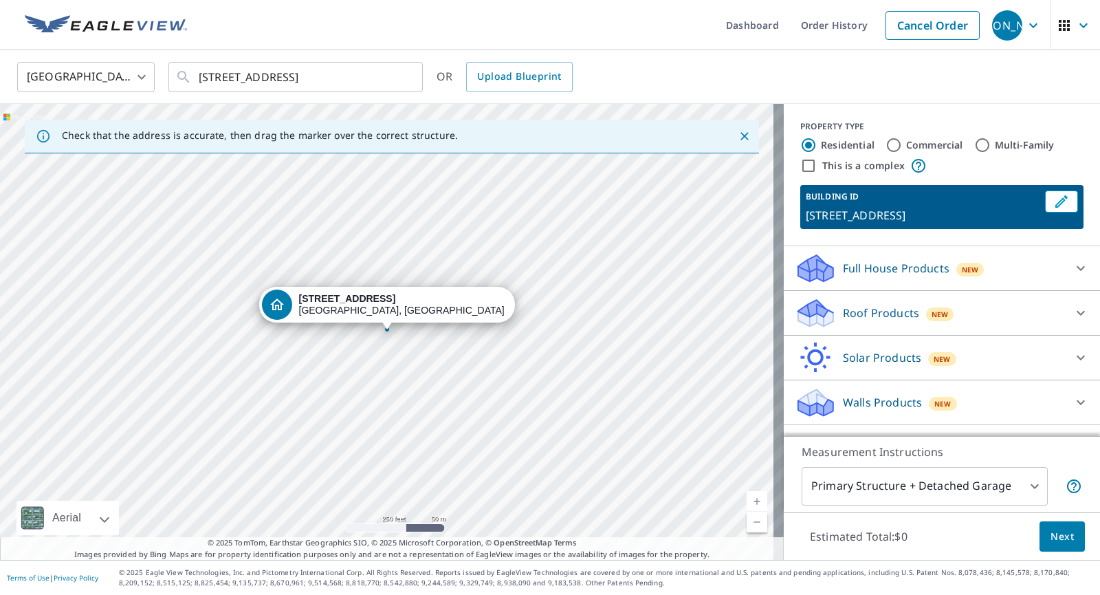
click at [798, 308] on icon at bounding box center [815, 308] width 35 height 17
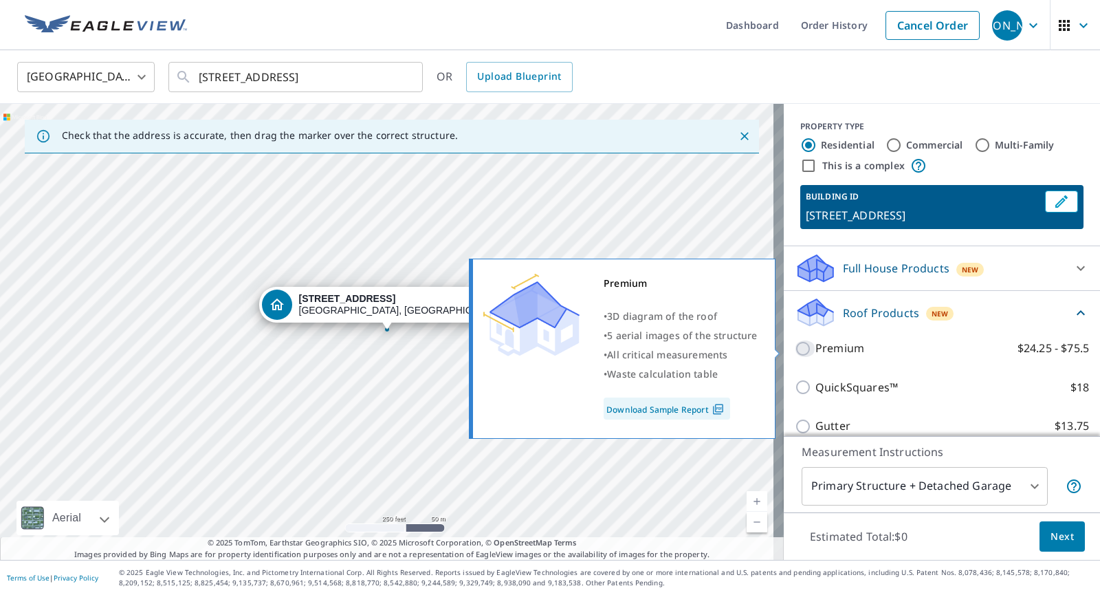
drag, startPoint x: 796, startPoint y: 345, endPoint x: 803, endPoint y: 352, distance: 10.2
click at [795, 345] on input "Premium $24.25 - $75.5" at bounding box center [805, 348] width 21 height 17
checkbox input "true"
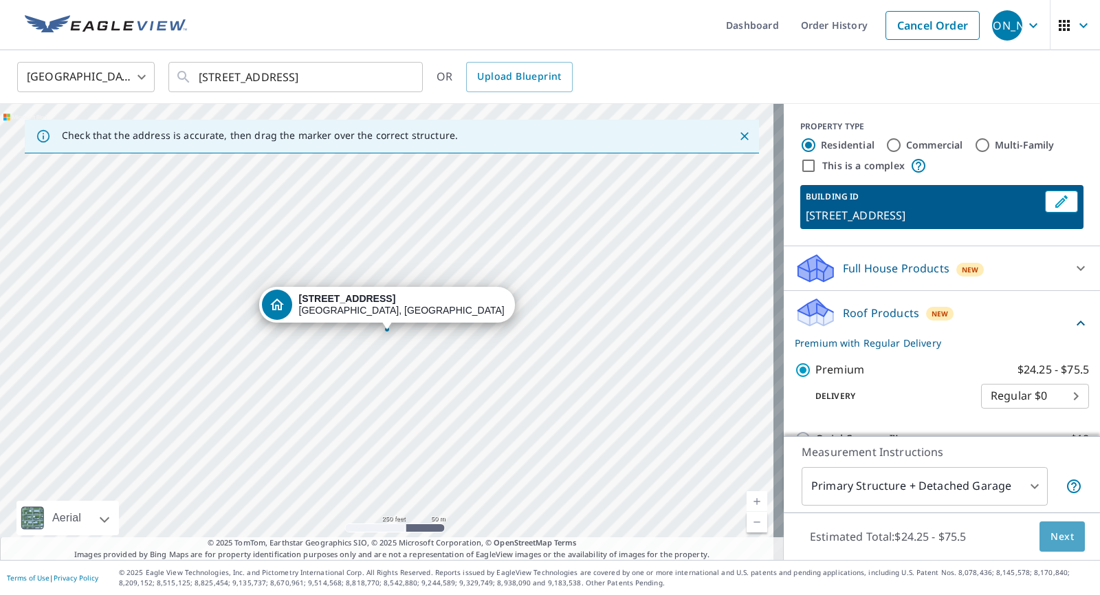
click at [1040, 530] on button "Next" at bounding box center [1062, 536] width 45 height 31
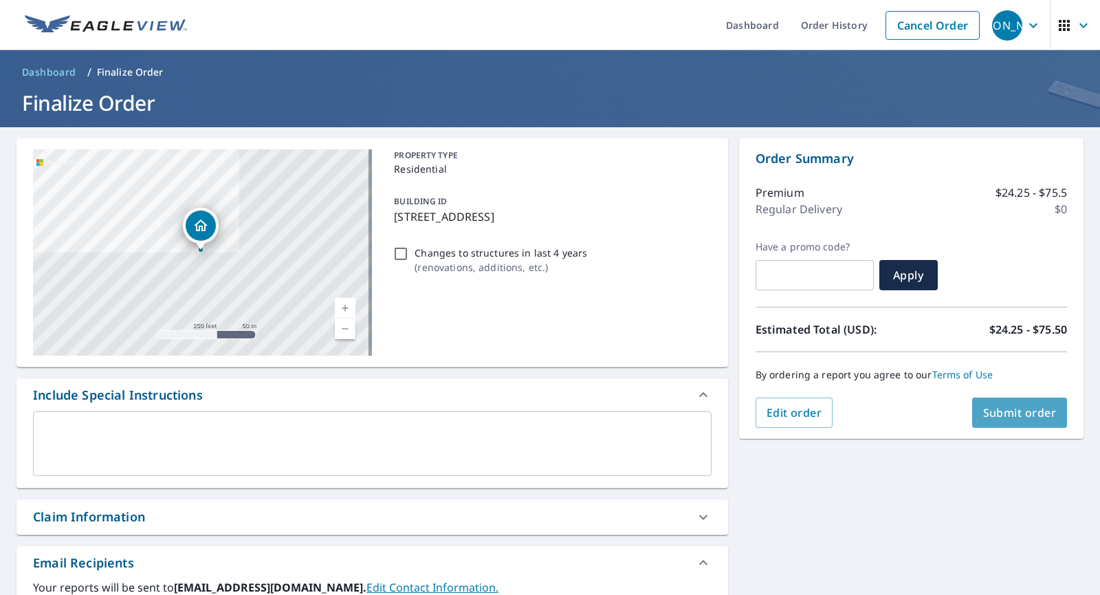
click at [991, 407] on span "Submit order" at bounding box center [1020, 412] width 74 height 15
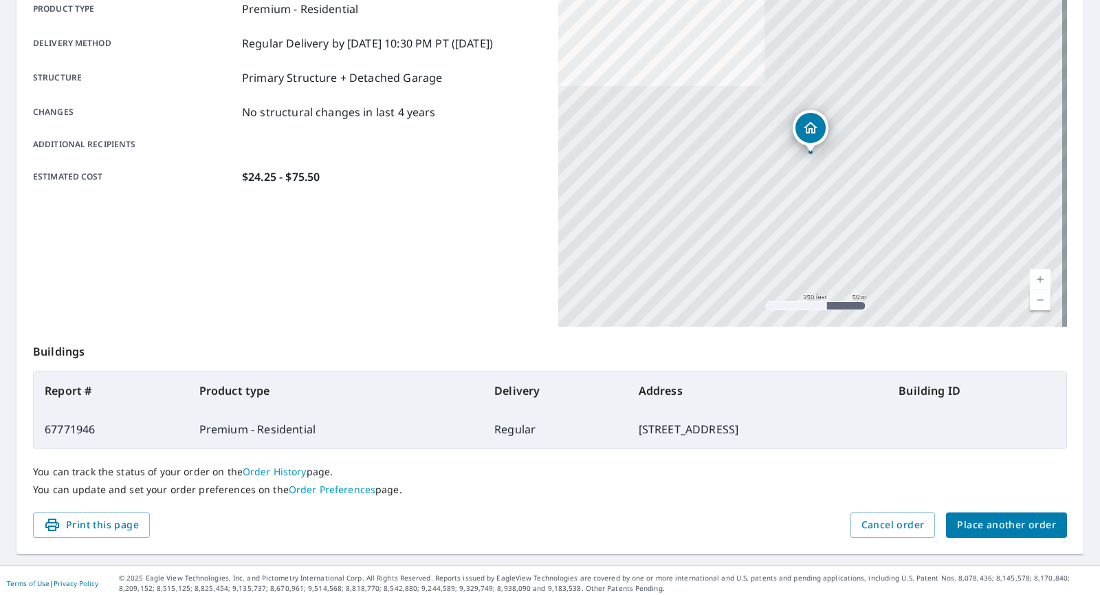
scroll to position [214, 0]
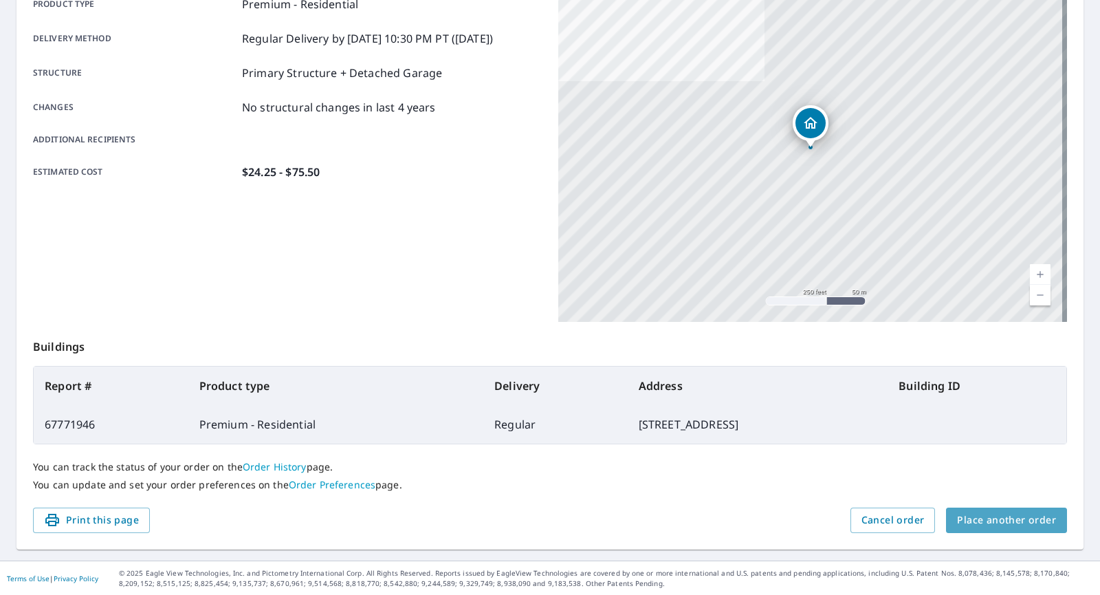
click at [999, 513] on span "Place another order" at bounding box center [1006, 520] width 99 height 17
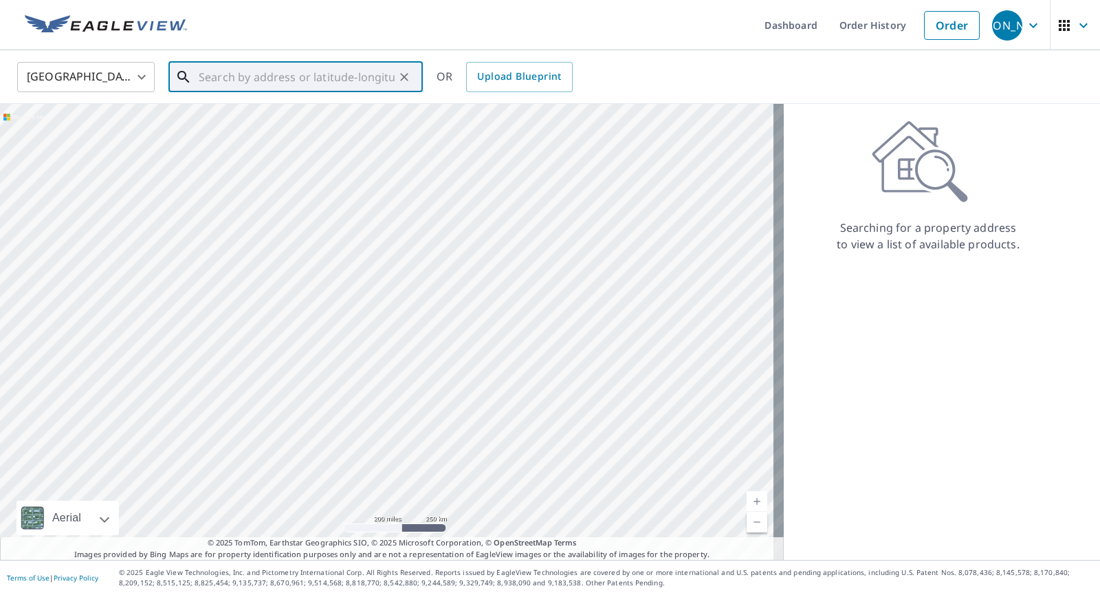
click at [218, 81] on input "text" at bounding box center [297, 77] width 196 height 39
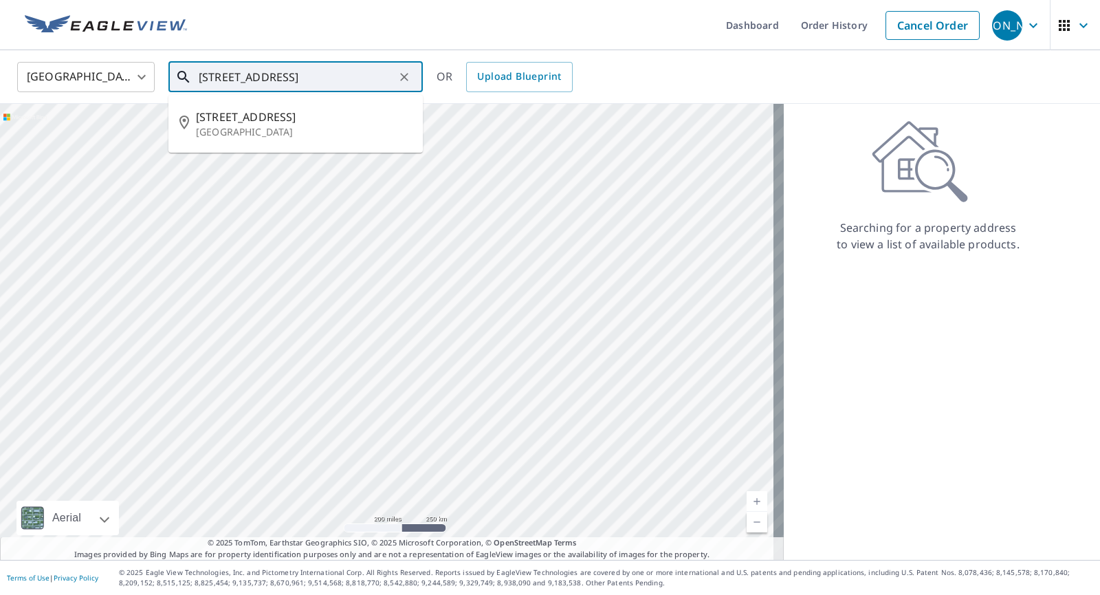
type input "[STREET_ADDRESS]"
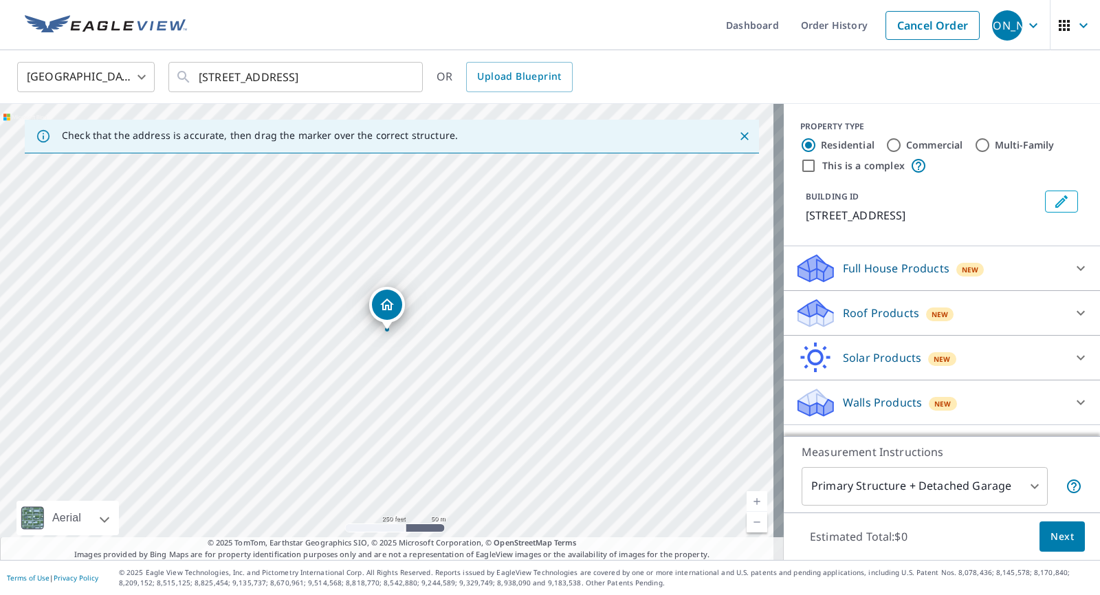
click at [395, 306] on div "Dropped pin, building 1, Residential property, 29 Lincoln St Watertown, MA 02472" at bounding box center [387, 304] width 30 height 30
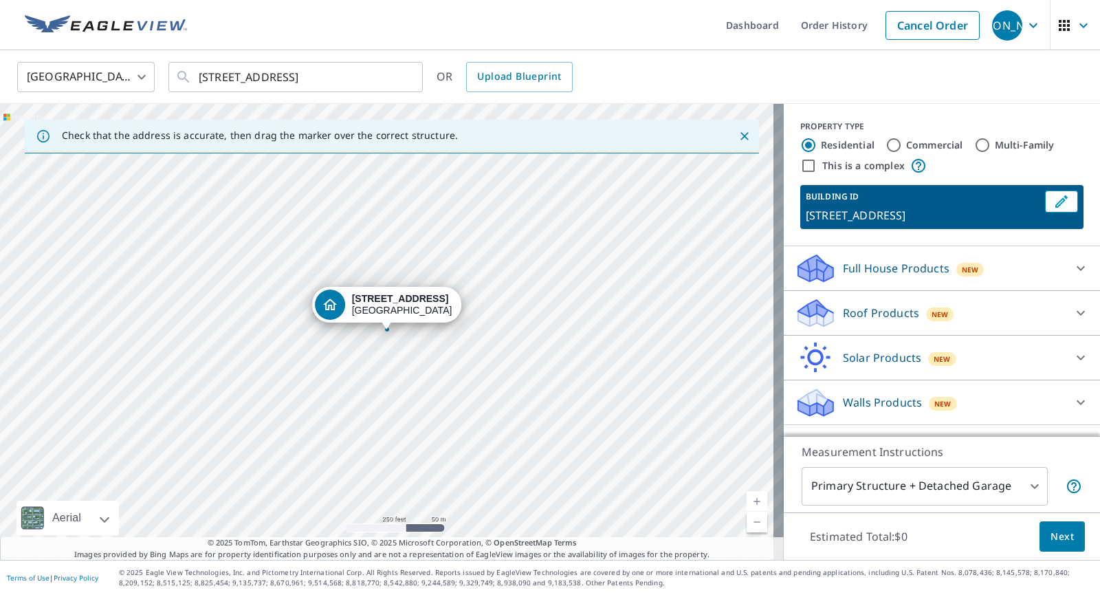
click at [804, 306] on icon at bounding box center [815, 313] width 41 height 32
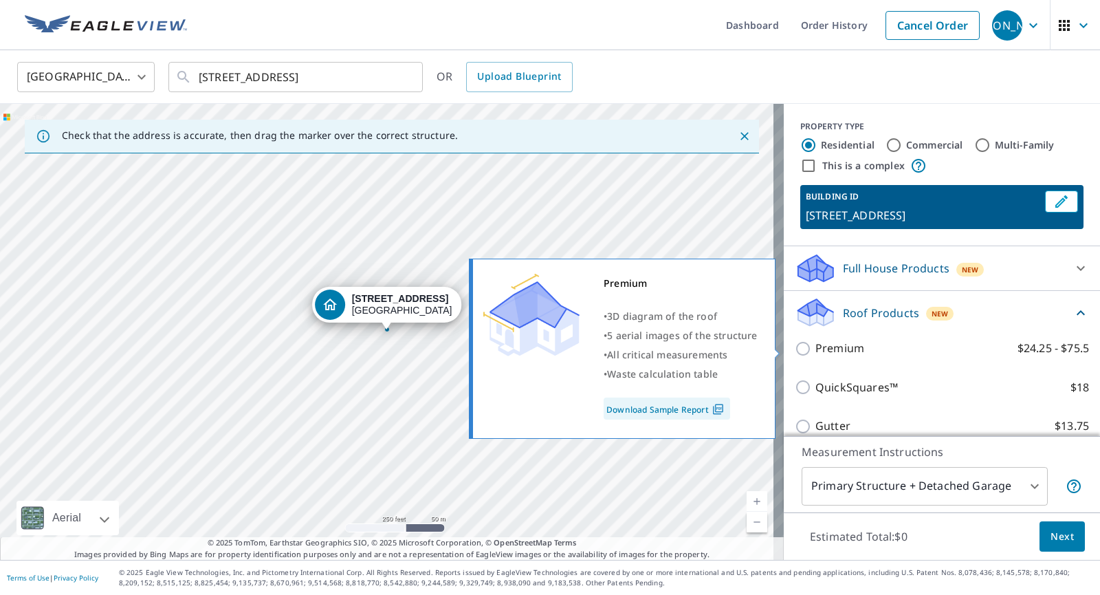
click at [795, 350] on input "Premium $24.25 - $75.5" at bounding box center [805, 348] width 21 height 17
checkbox input "true"
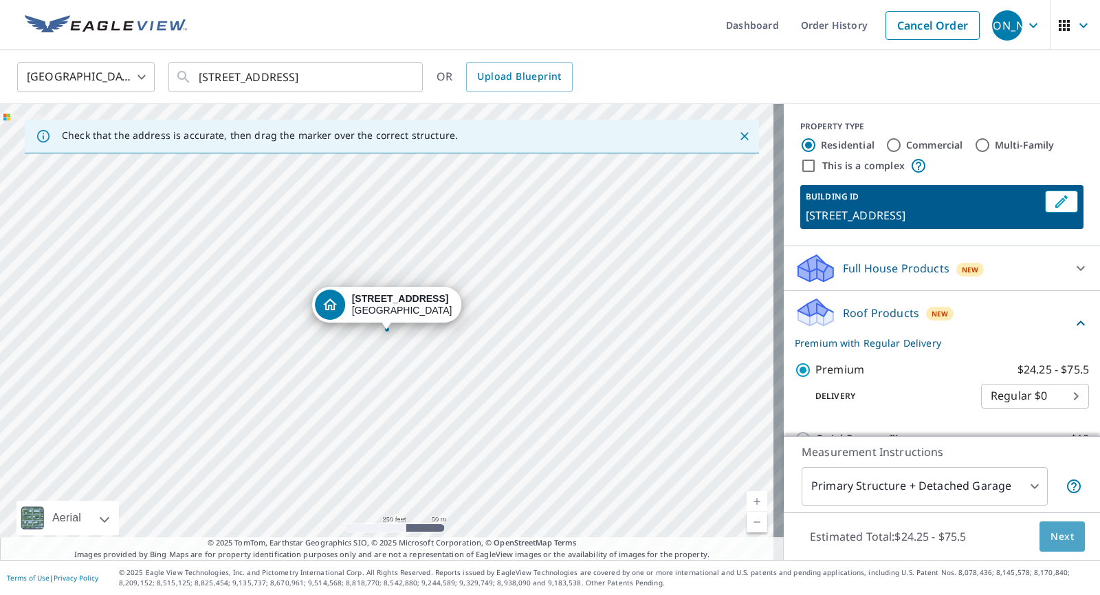
click at [1057, 536] on span "Next" at bounding box center [1062, 536] width 23 height 17
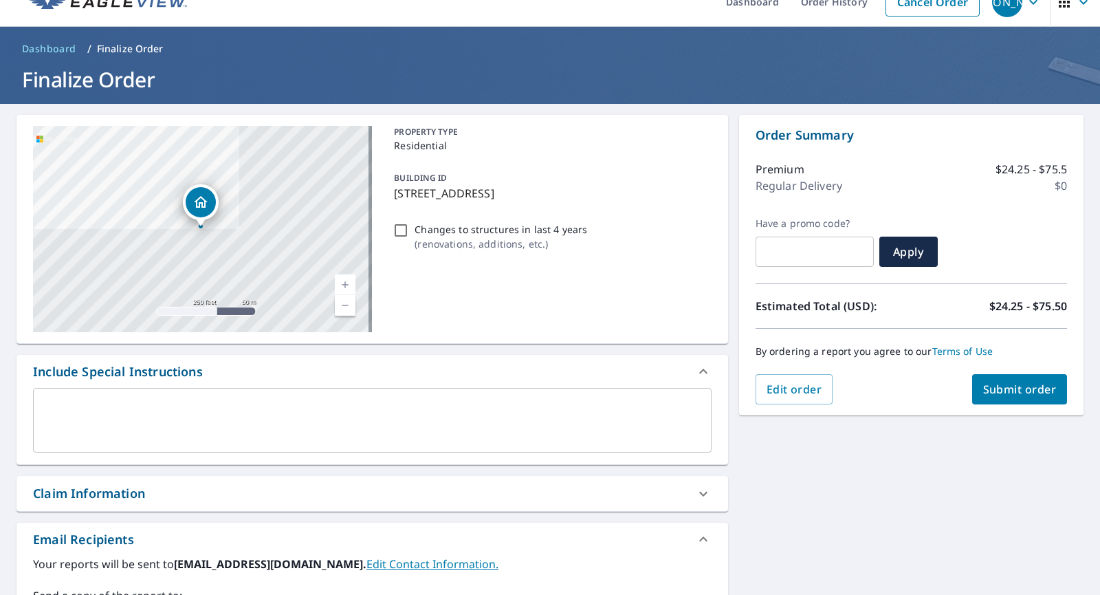
scroll to position [8, 0]
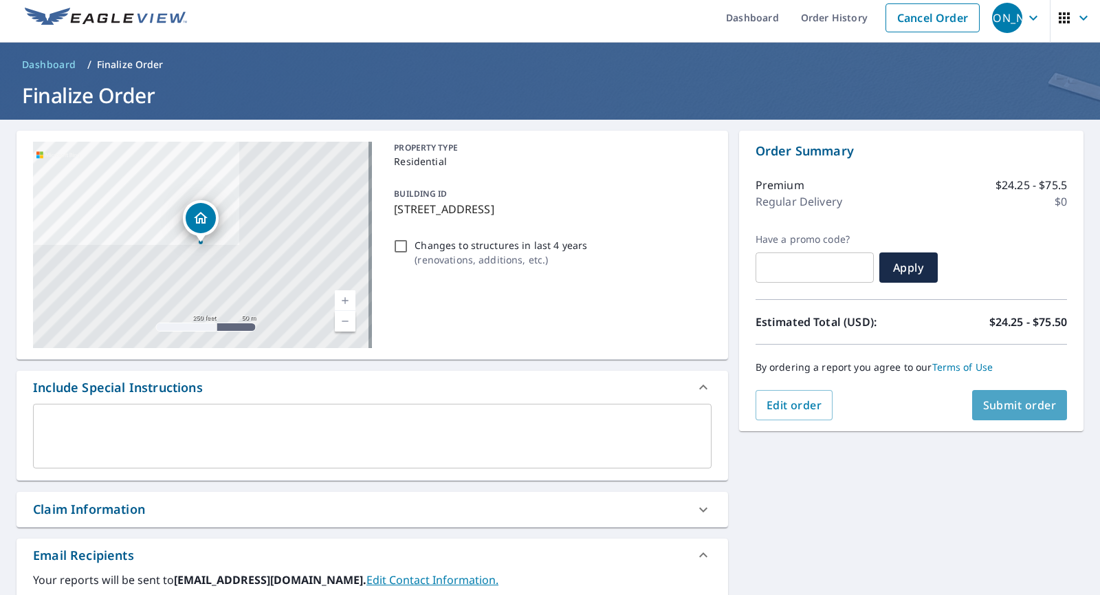
click at [1011, 399] on span "Submit order" at bounding box center [1020, 404] width 74 height 15
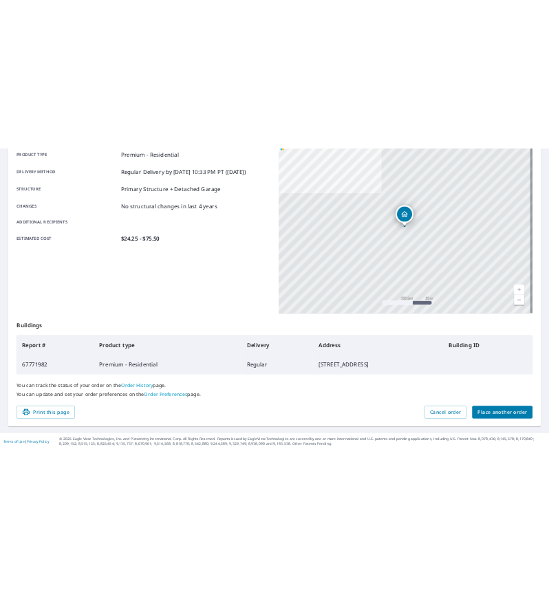
scroll to position [214, 0]
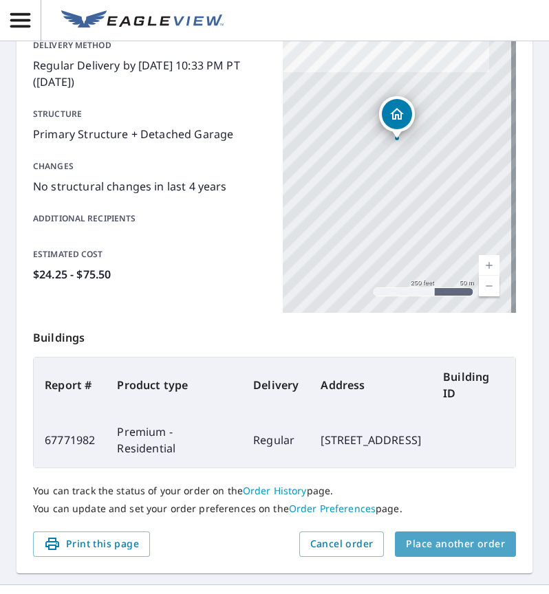
click at [450, 542] on span "Place another order" at bounding box center [455, 544] width 99 height 17
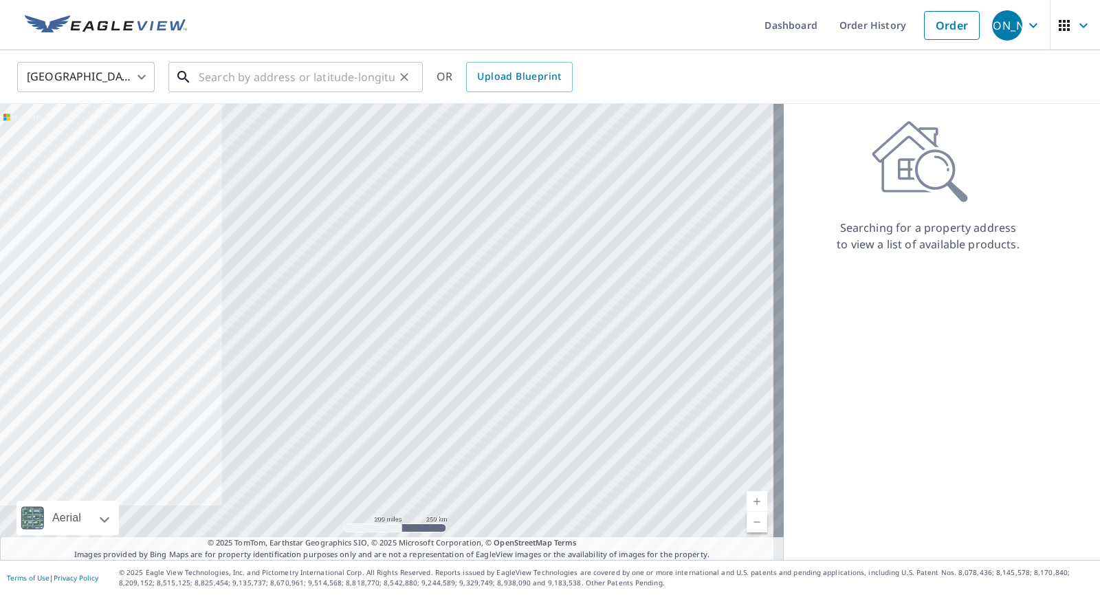
click at [216, 77] on input "text" at bounding box center [297, 77] width 196 height 39
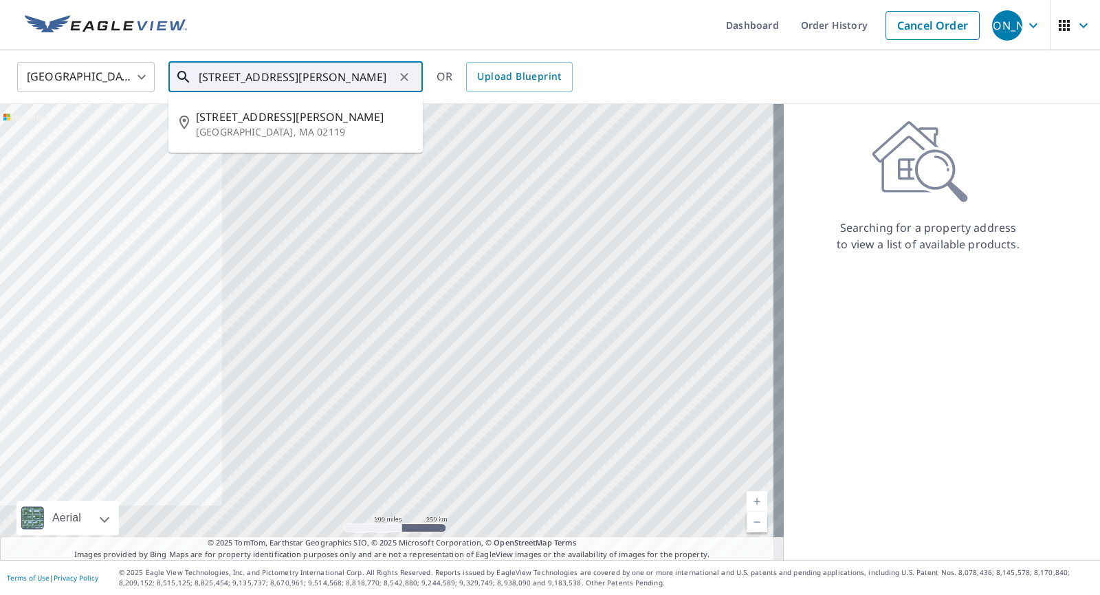
type input "[STREET_ADDRESS][PERSON_NAME]"
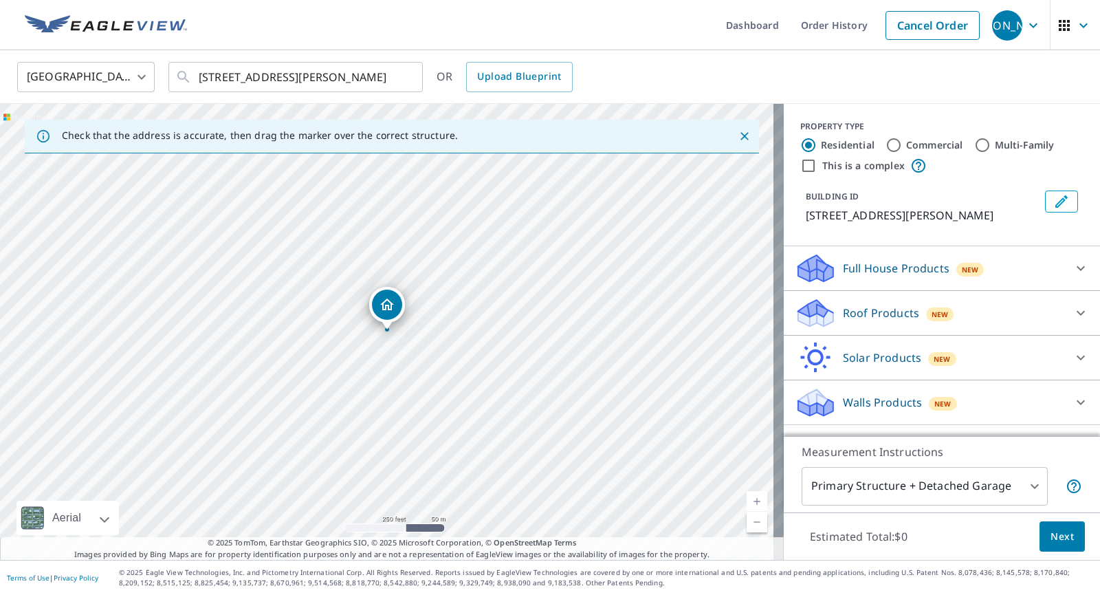
click at [391, 313] on div "Dropped pin, building 1, Residential property, 51 Shirley St Roxbury, MA 02119" at bounding box center [387, 304] width 30 height 30
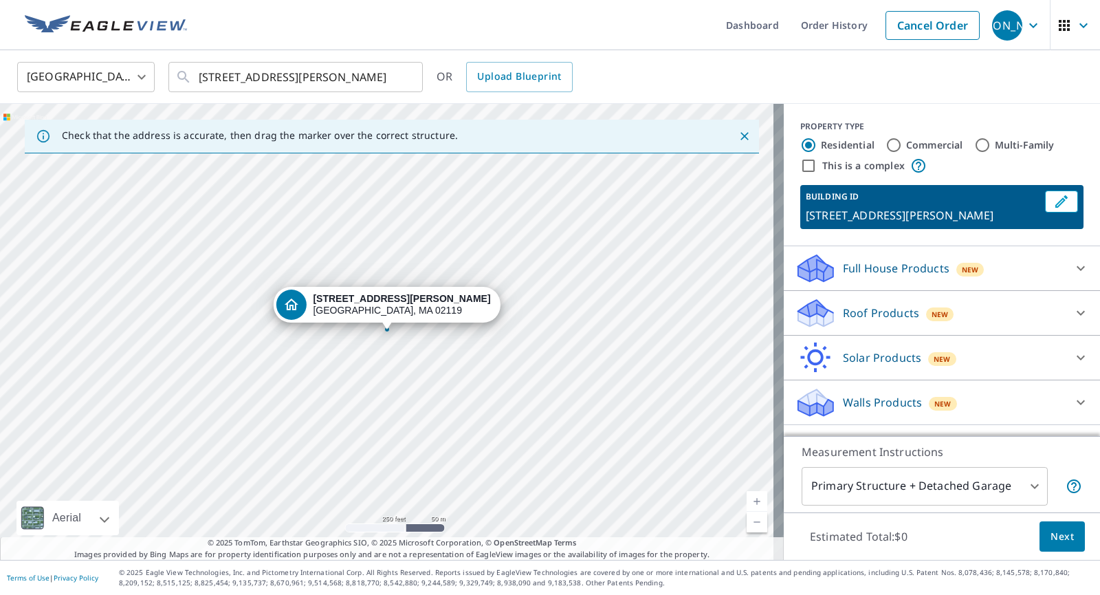
click at [798, 307] on icon at bounding box center [815, 308] width 35 height 17
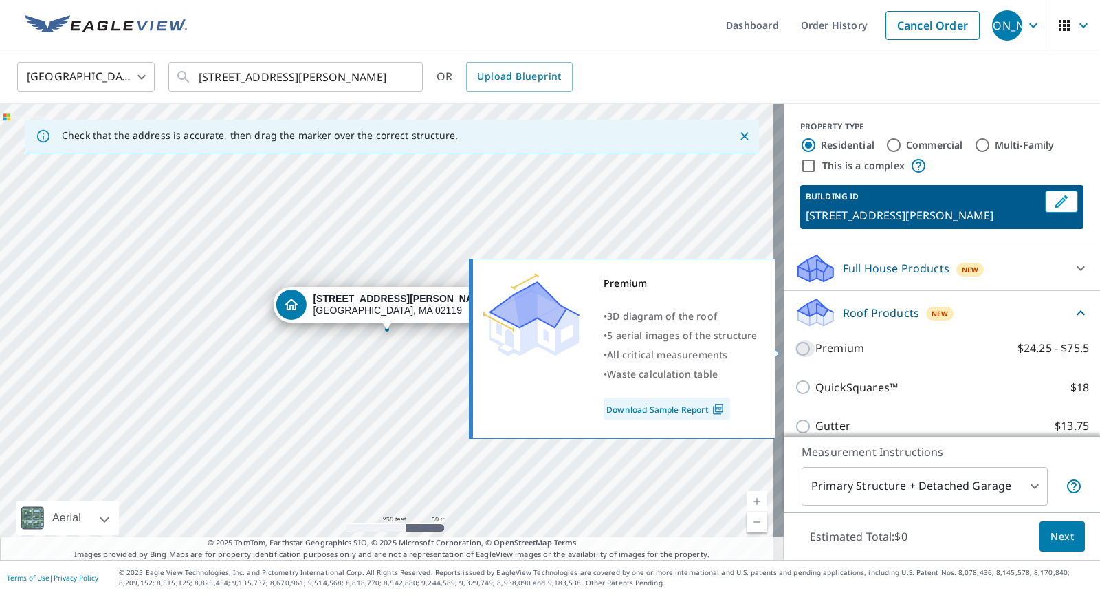
click at [796, 345] on input "Premium $24.25 - $75.5" at bounding box center [805, 348] width 21 height 17
checkbox input "true"
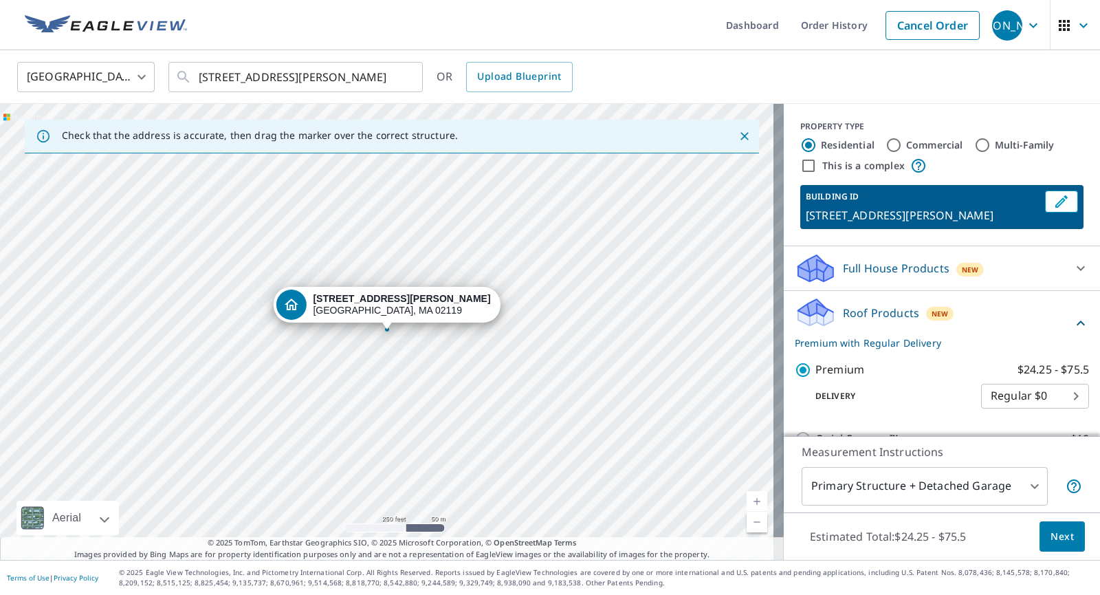
click at [1051, 531] on span "Next" at bounding box center [1062, 536] width 23 height 17
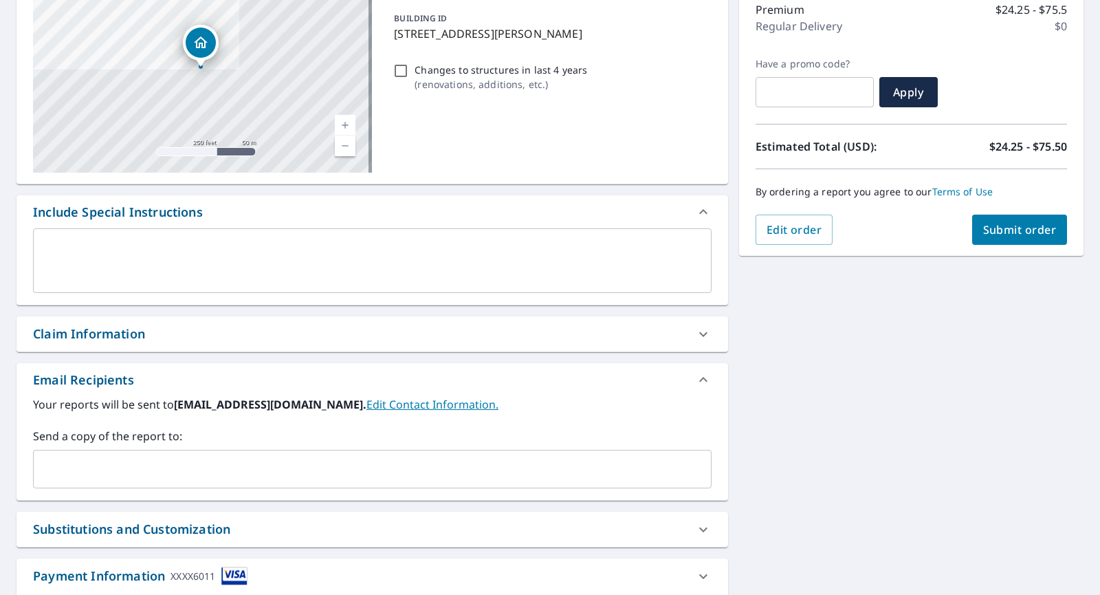
scroll to position [172, 0]
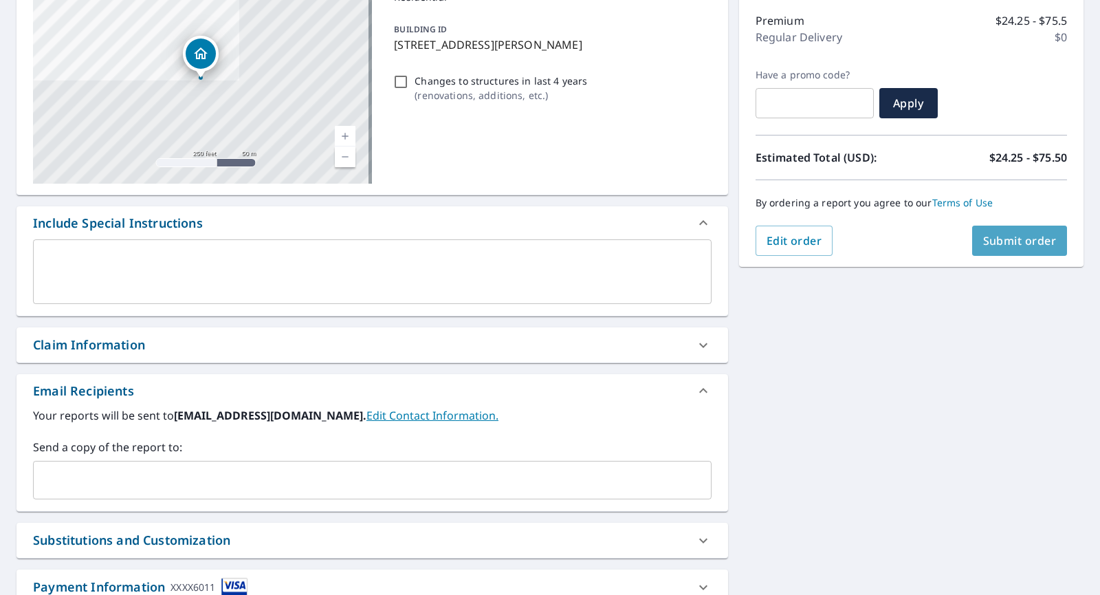
click at [1020, 238] on span "Submit order" at bounding box center [1020, 240] width 74 height 15
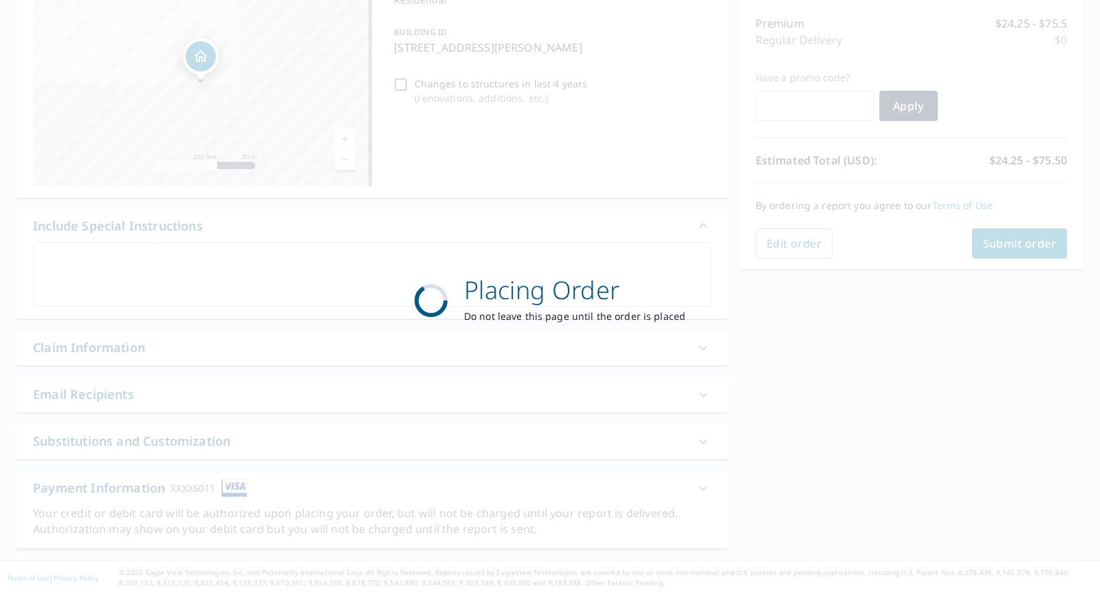
scroll to position [169, 0]
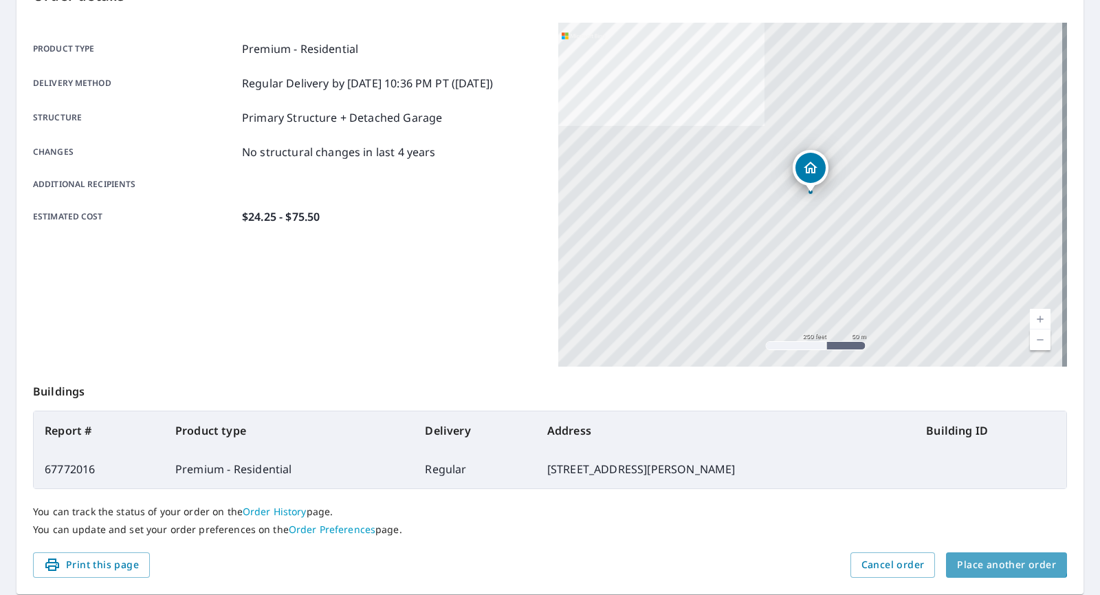
click at [995, 556] on span "Place another order" at bounding box center [1006, 564] width 99 height 17
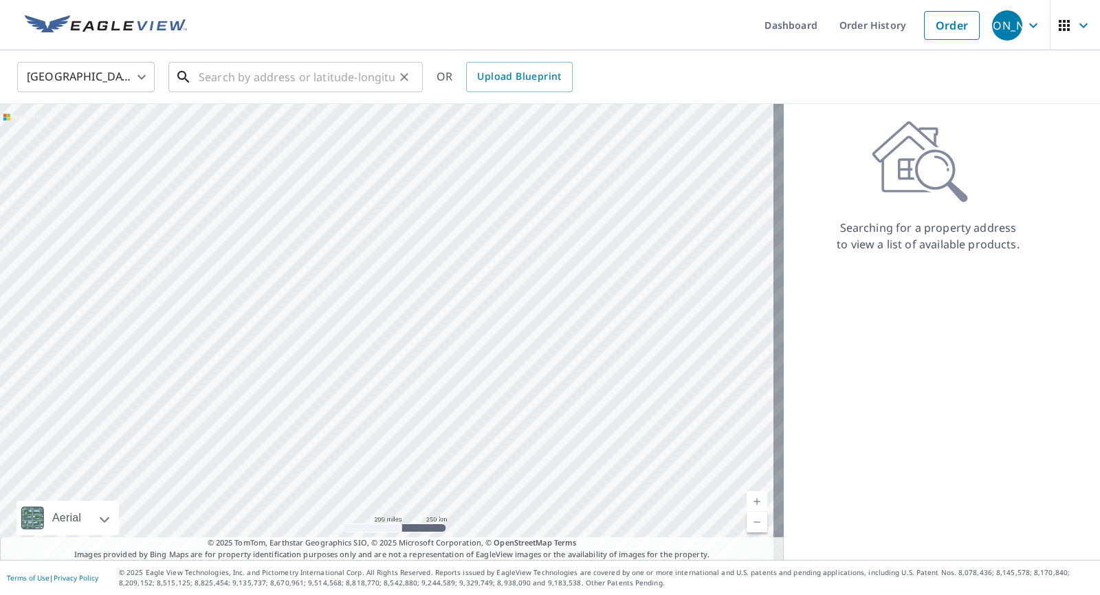
click at [217, 83] on input "text" at bounding box center [297, 77] width 196 height 39
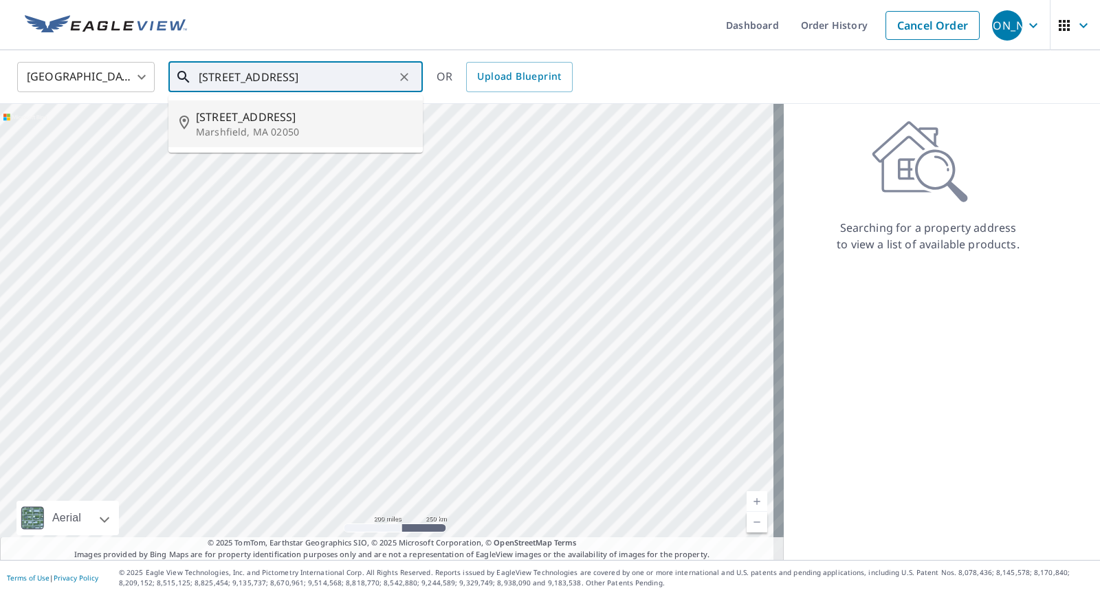
click at [244, 127] on p "Marshfield, MA 02050" at bounding box center [304, 132] width 216 height 14
type input "[STREET_ADDRESS]"
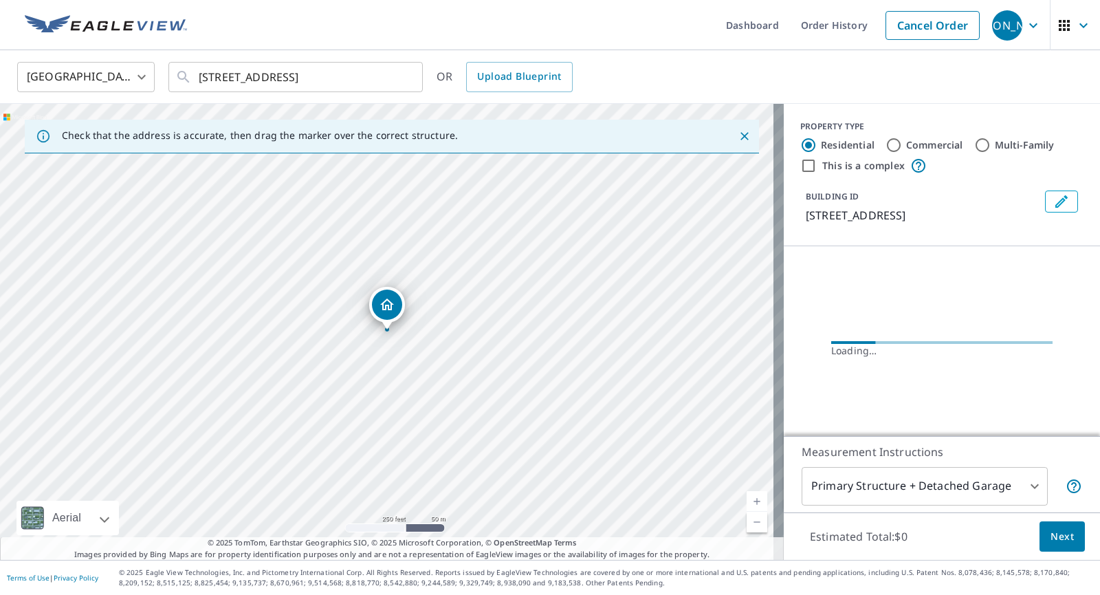
click at [397, 303] on div "Dropped pin, building 1, Residential property, 165 Elm St Marshfield, MA 02050" at bounding box center [387, 304] width 30 height 30
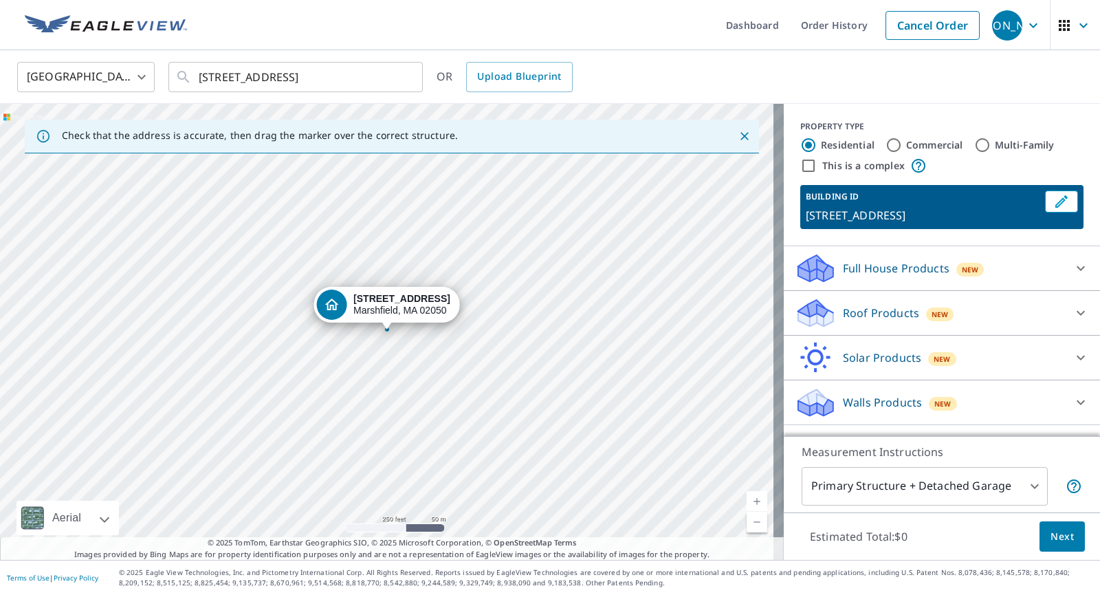
click at [799, 310] on icon at bounding box center [815, 308] width 35 height 17
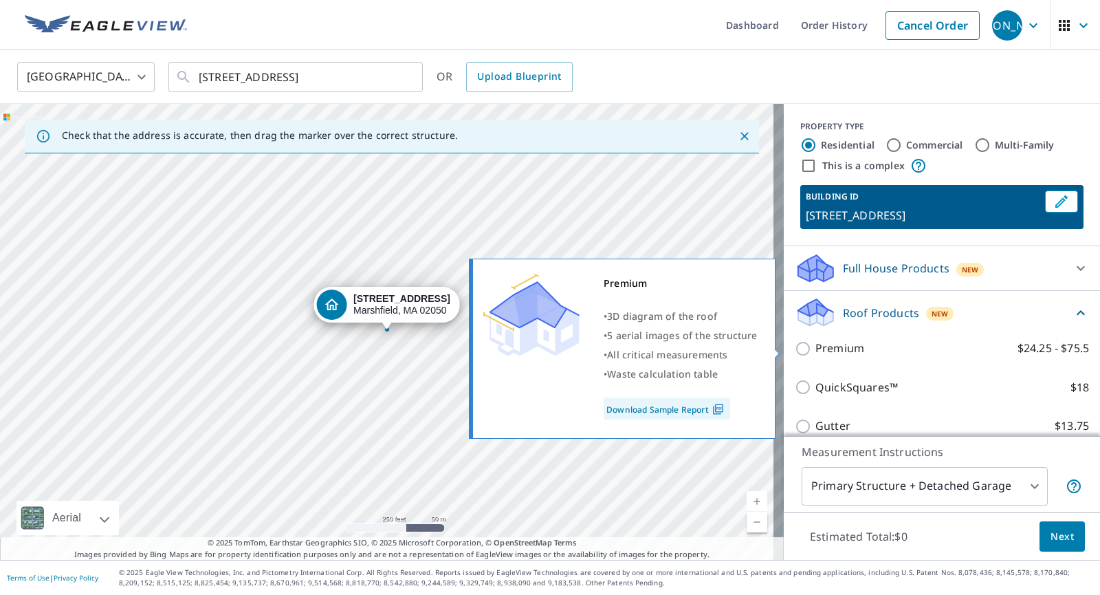
click at [795, 349] on input "Premium $24.25 - $75.5" at bounding box center [805, 348] width 21 height 17
checkbox input "true"
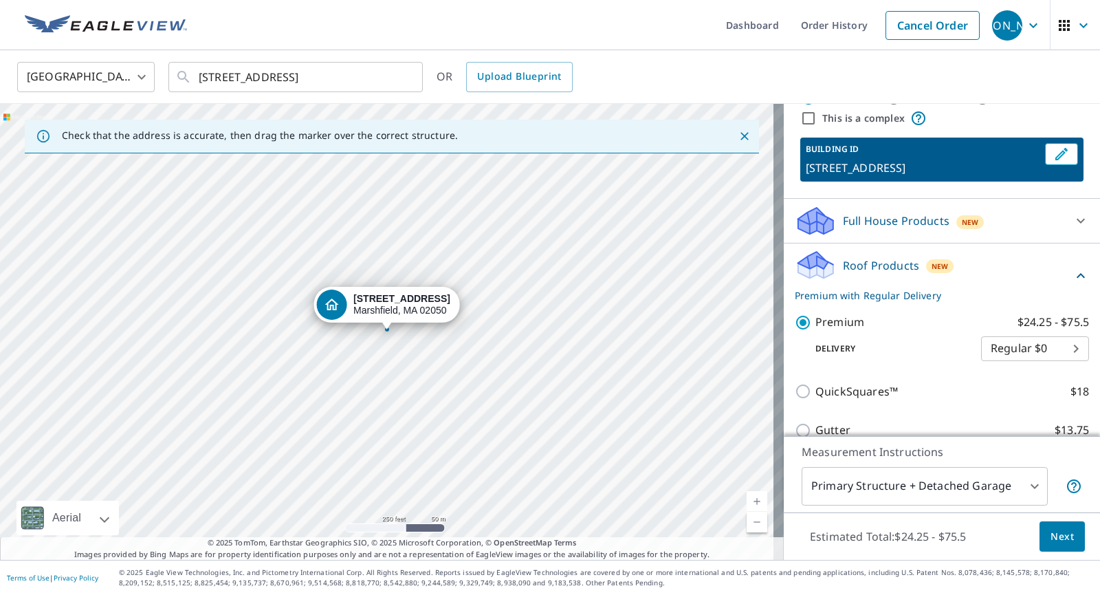
scroll to position [71, 0]
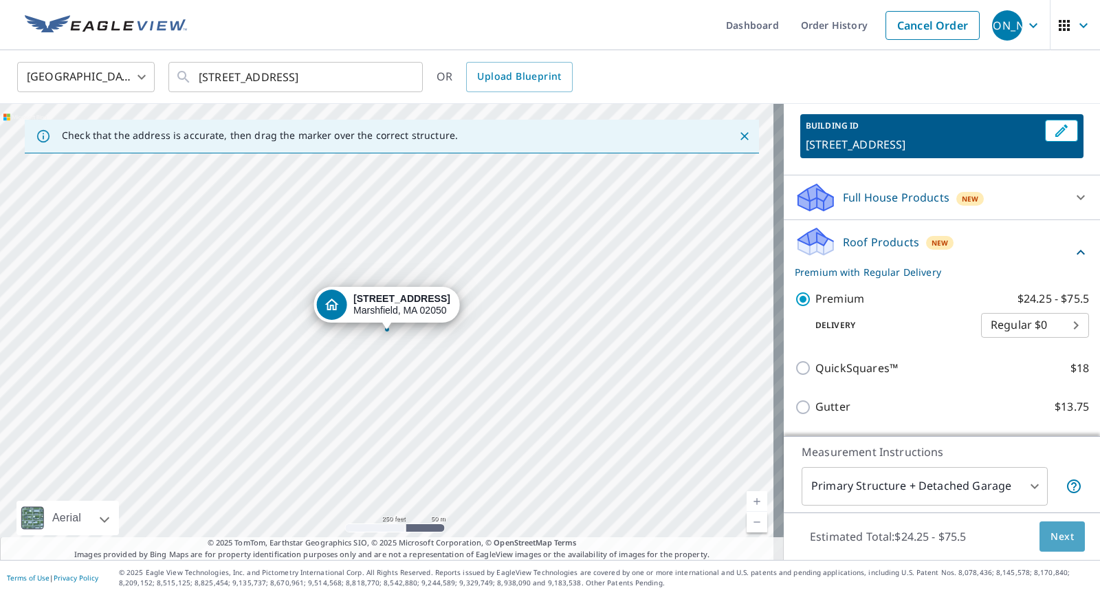
click at [1065, 531] on button "Next" at bounding box center [1062, 536] width 45 height 31
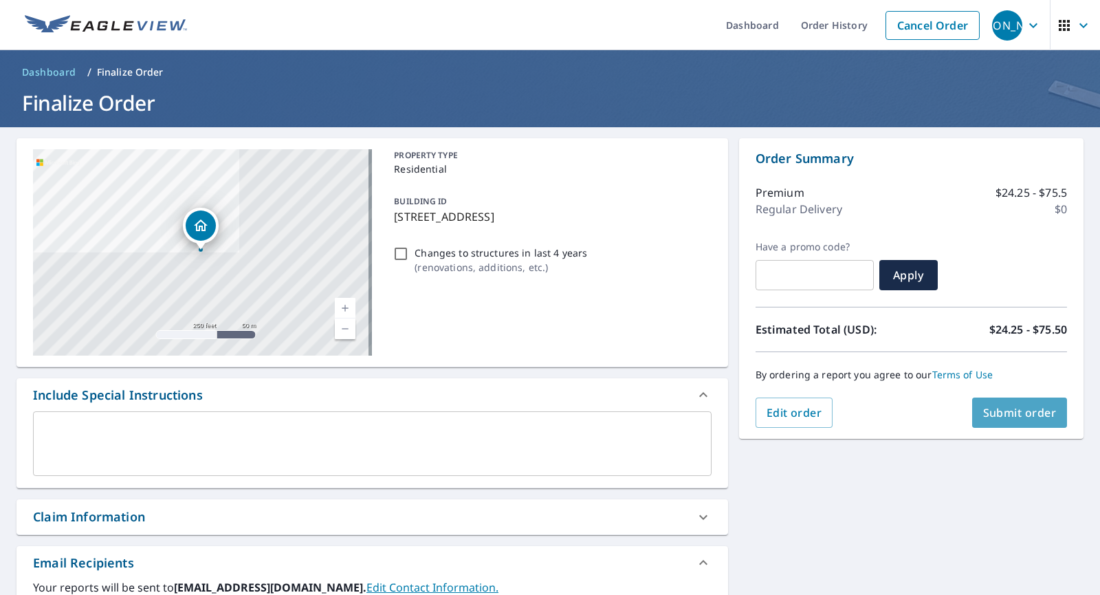
click at [1026, 410] on span "Submit order" at bounding box center [1020, 412] width 74 height 15
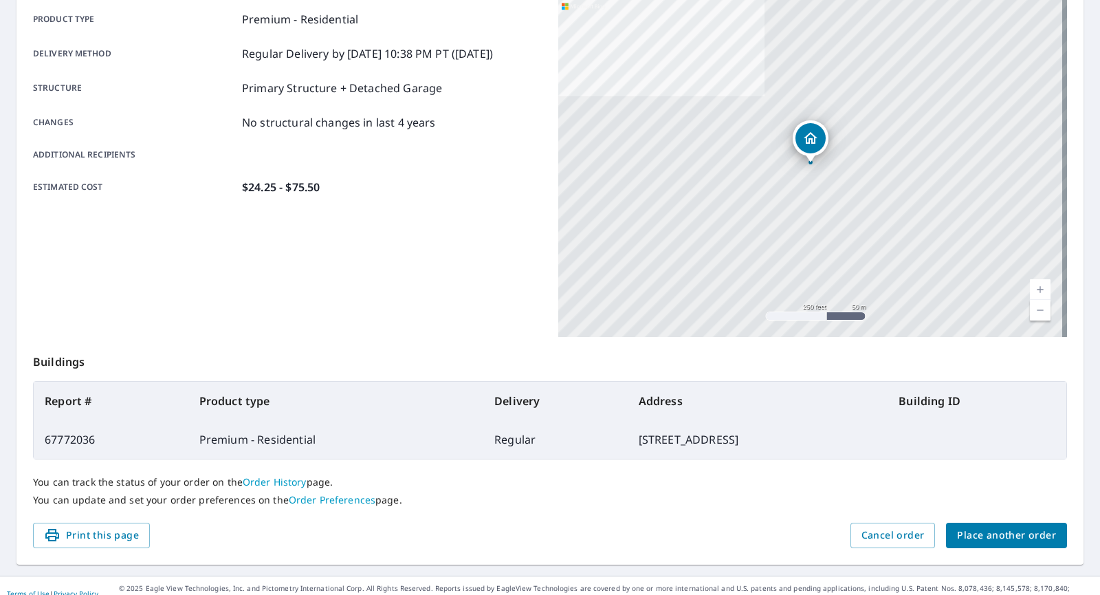
scroll to position [199, 0]
click at [993, 531] on span "Place another order" at bounding box center [1006, 534] width 99 height 17
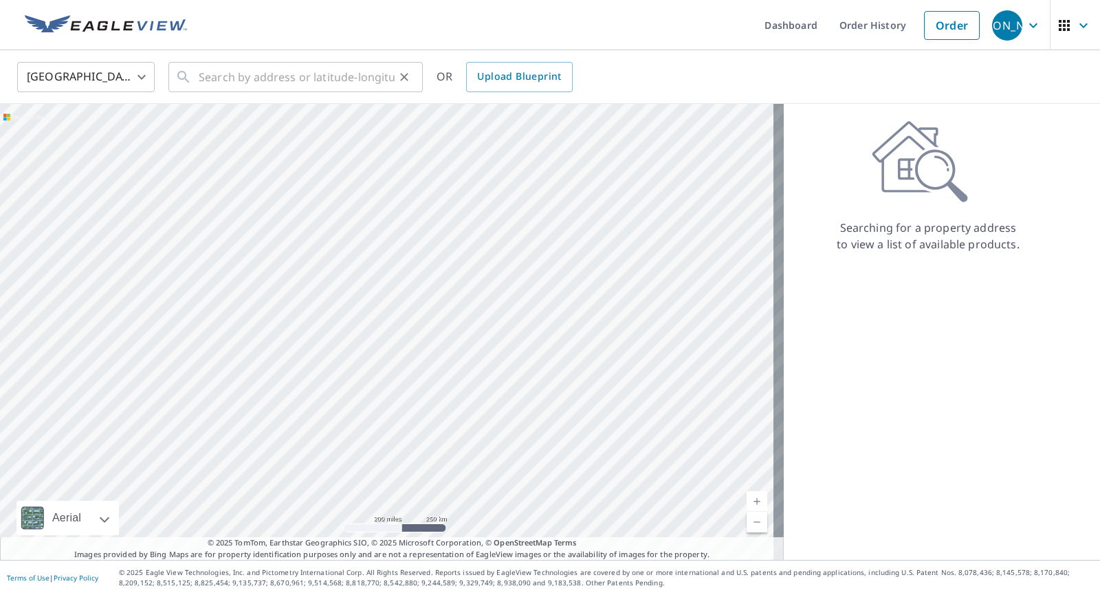
click at [196, 70] on div "​" at bounding box center [295, 77] width 254 height 30
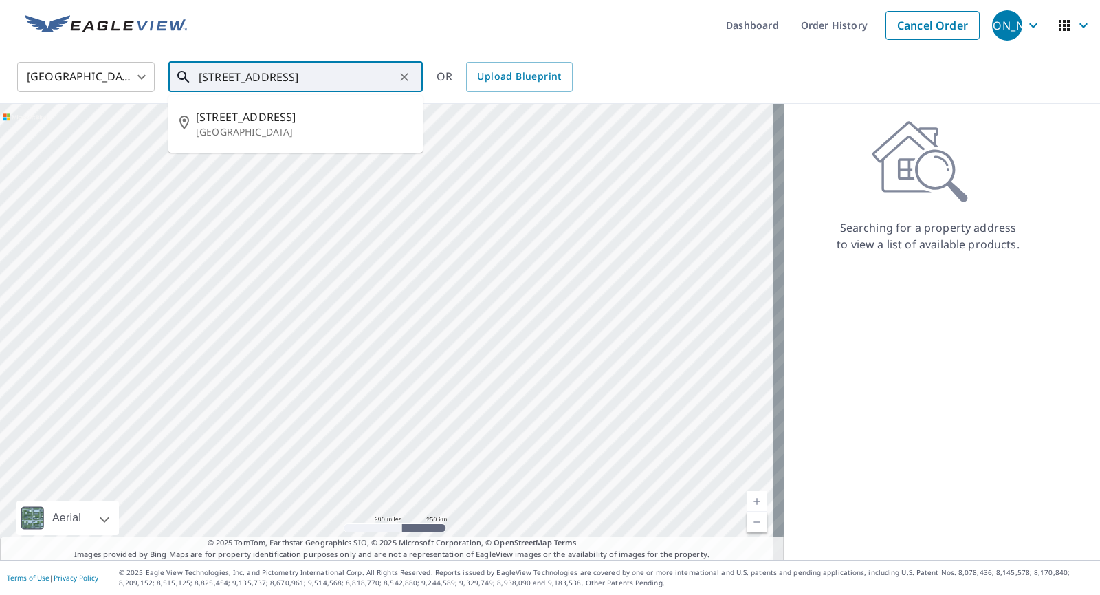
type input "[STREET_ADDRESS]"
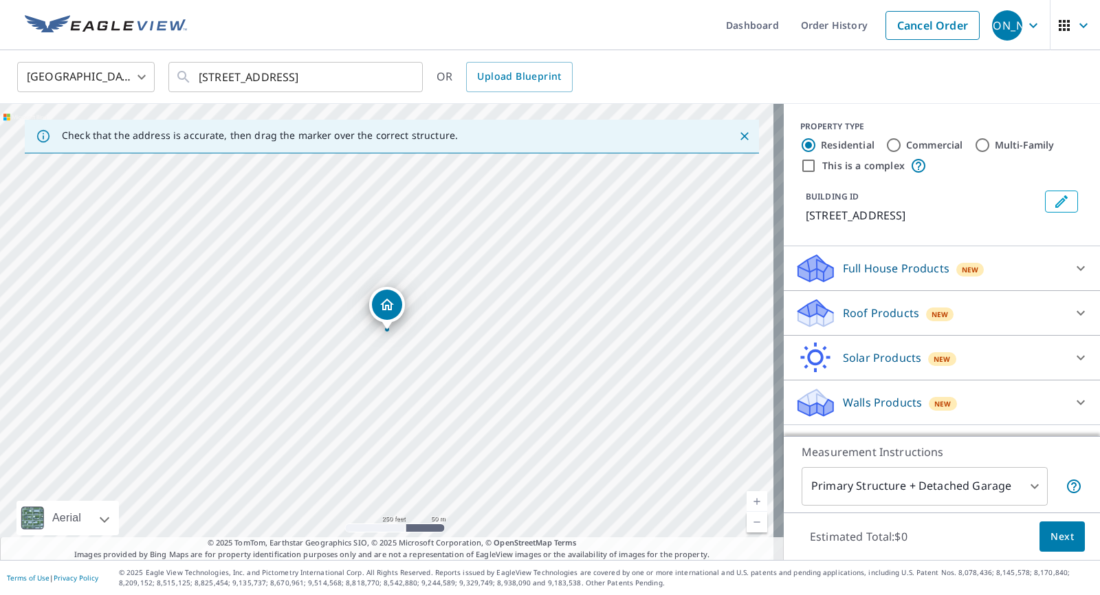
click at [387, 311] on icon "Dropped pin, building 1, Residential property, 86 Maplewood Ave Pittsfield, MA …" at bounding box center [387, 304] width 17 height 17
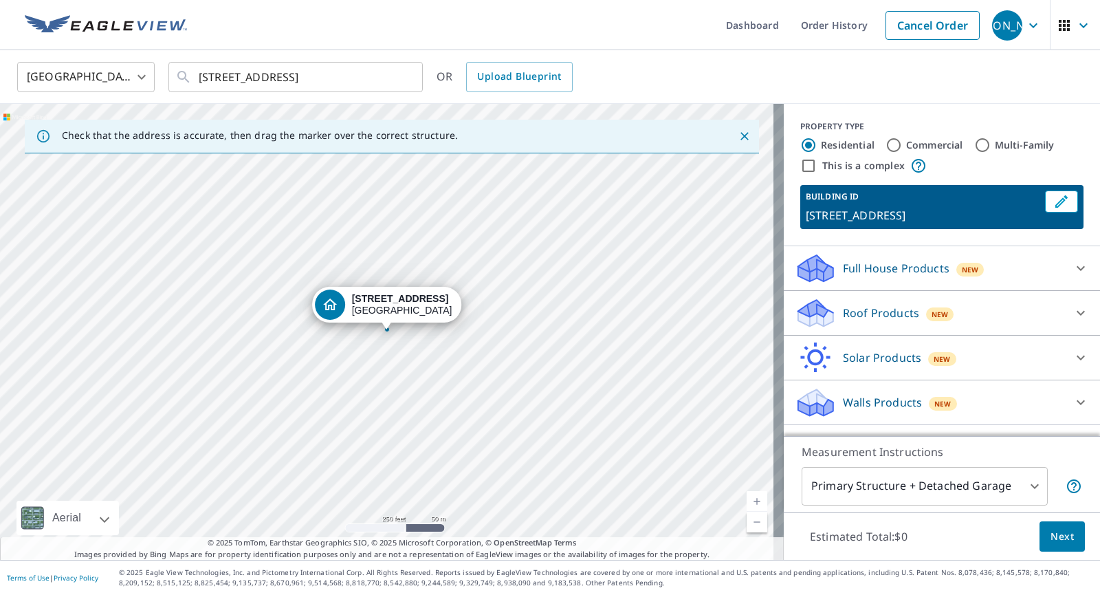
click at [798, 301] on icon at bounding box center [815, 313] width 41 height 32
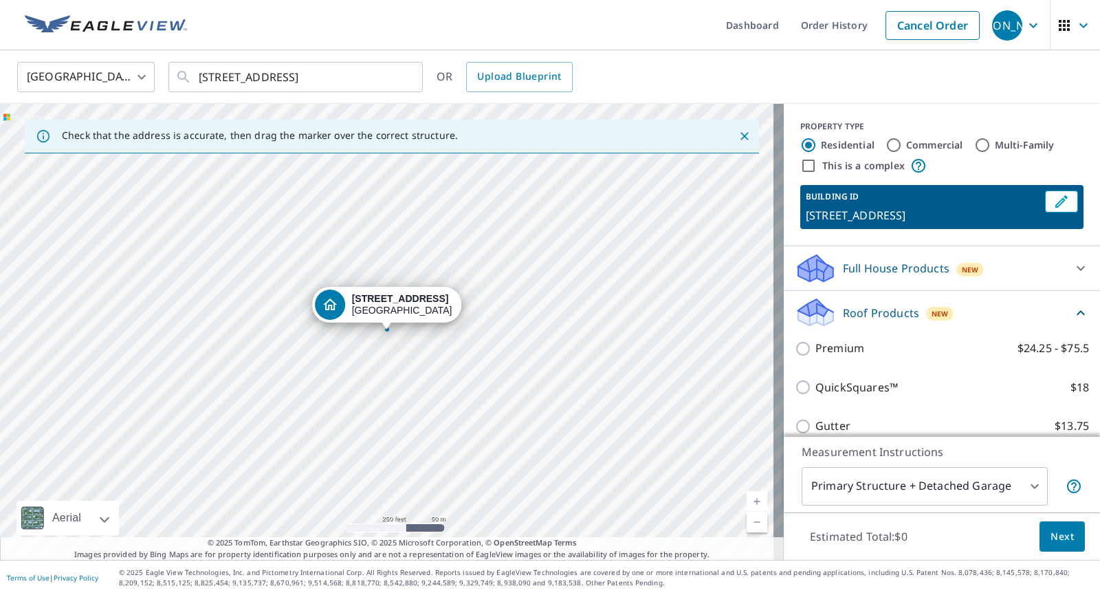
click at [802, 306] on icon at bounding box center [813, 307] width 30 height 17
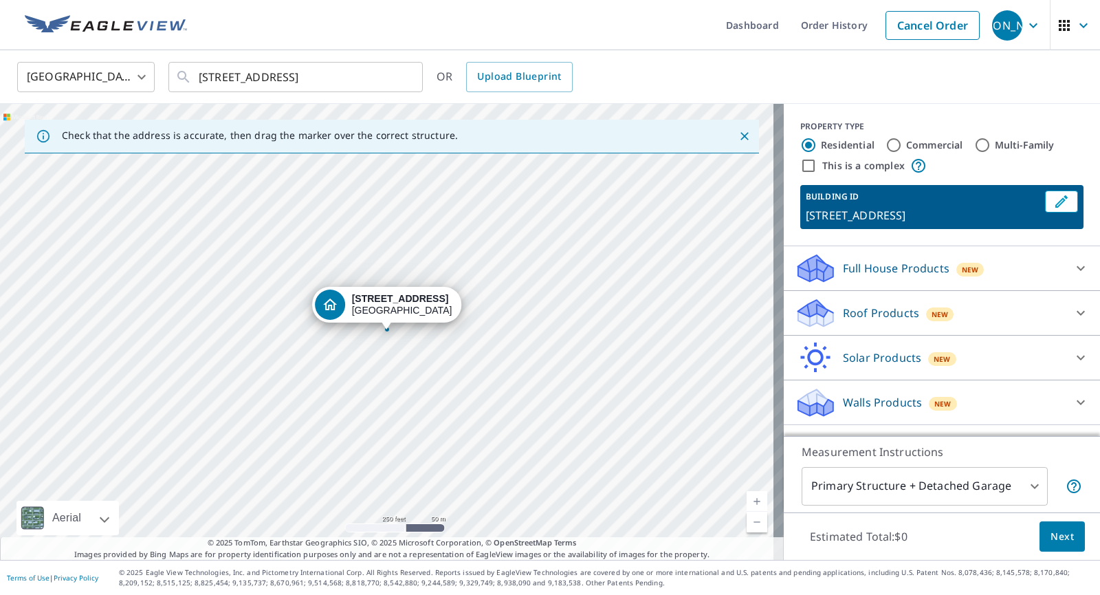
click at [808, 313] on icon at bounding box center [815, 308] width 35 height 17
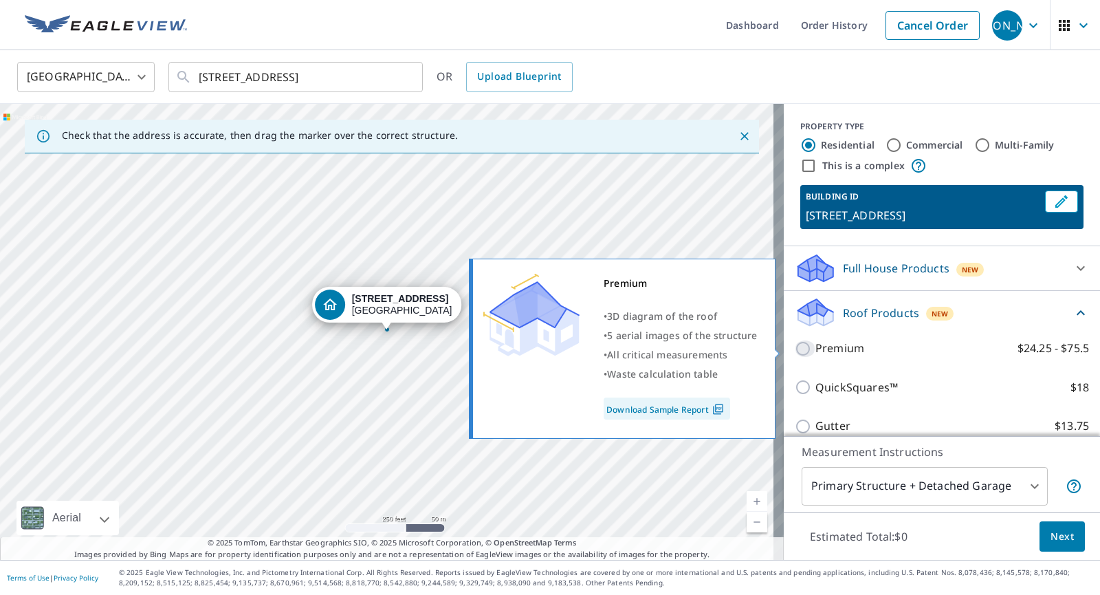
click at [798, 346] on input "Premium $24.25 - $75.5" at bounding box center [805, 348] width 21 height 17
checkbox input "true"
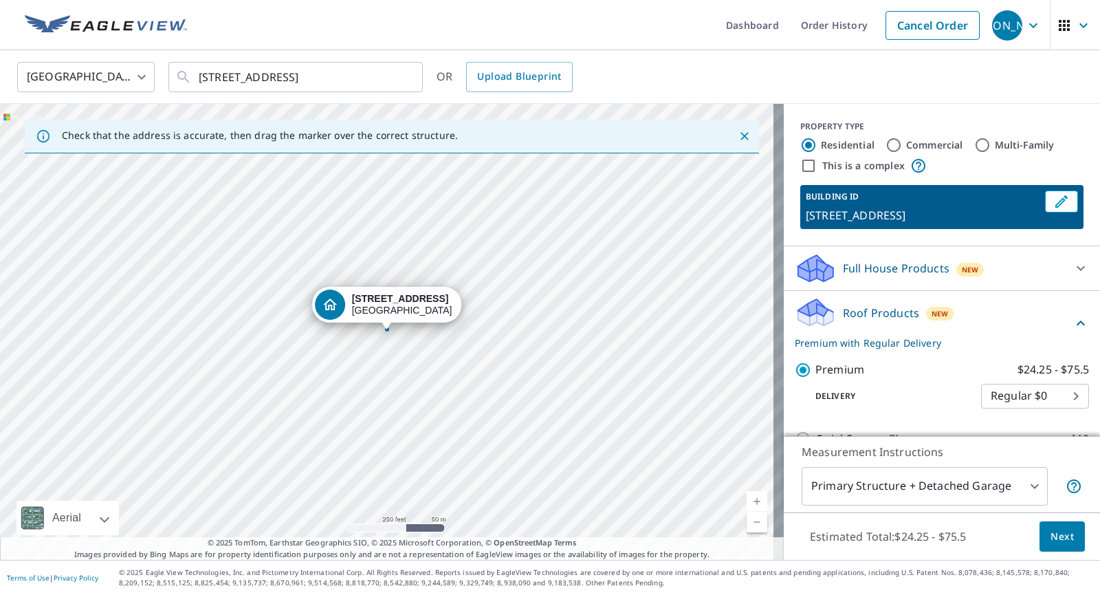
click at [1062, 533] on span "Next" at bounding box center [1062, 536] width 23 height 17
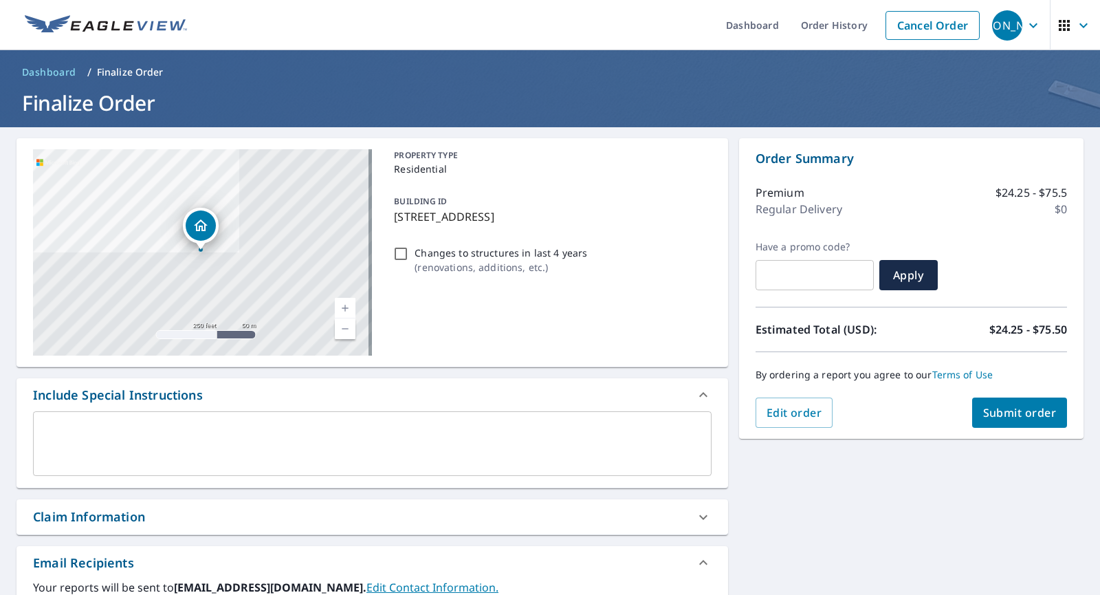
click at [1005, 413] on span "Submit order" at bounding box center [1020, 412] width 74 height 15
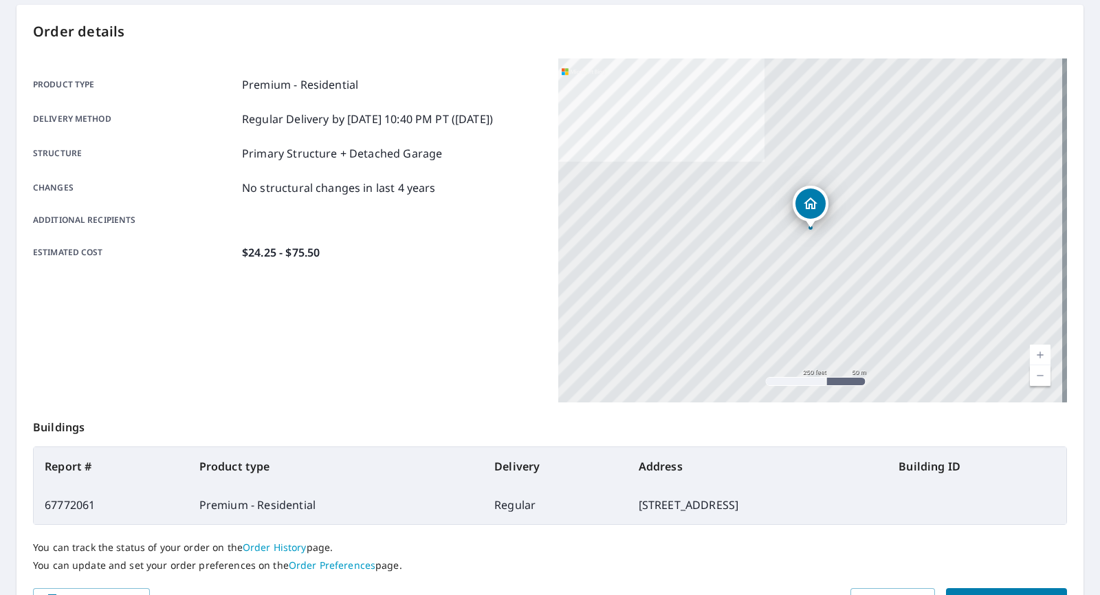
scroll to position [214, 0]
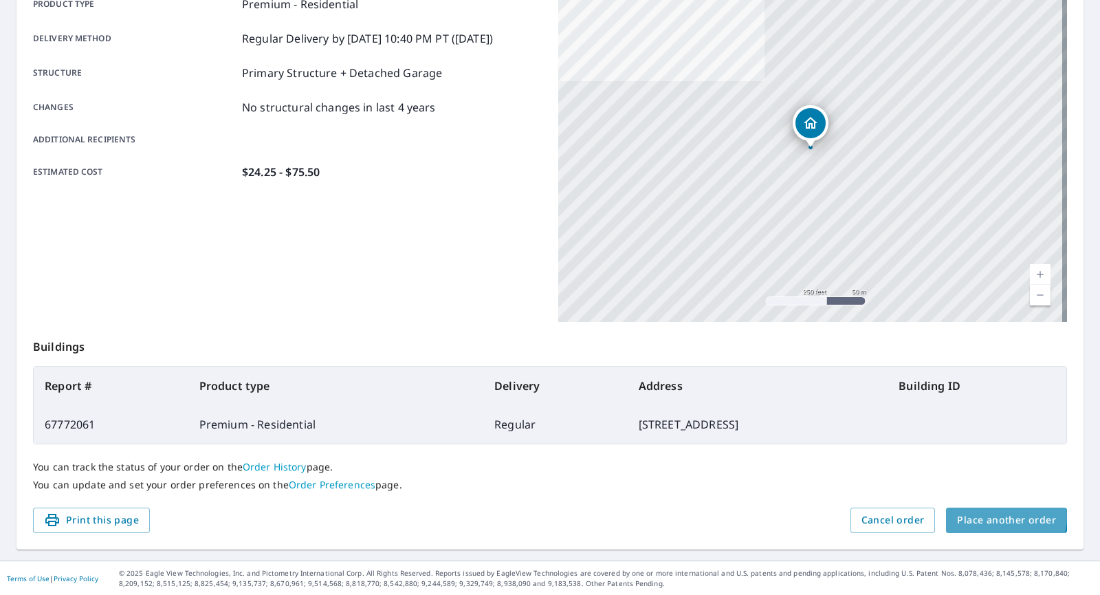
click at [986, 516] on span "Place another order" at bounding box center [1006, 520] width 99 height 17
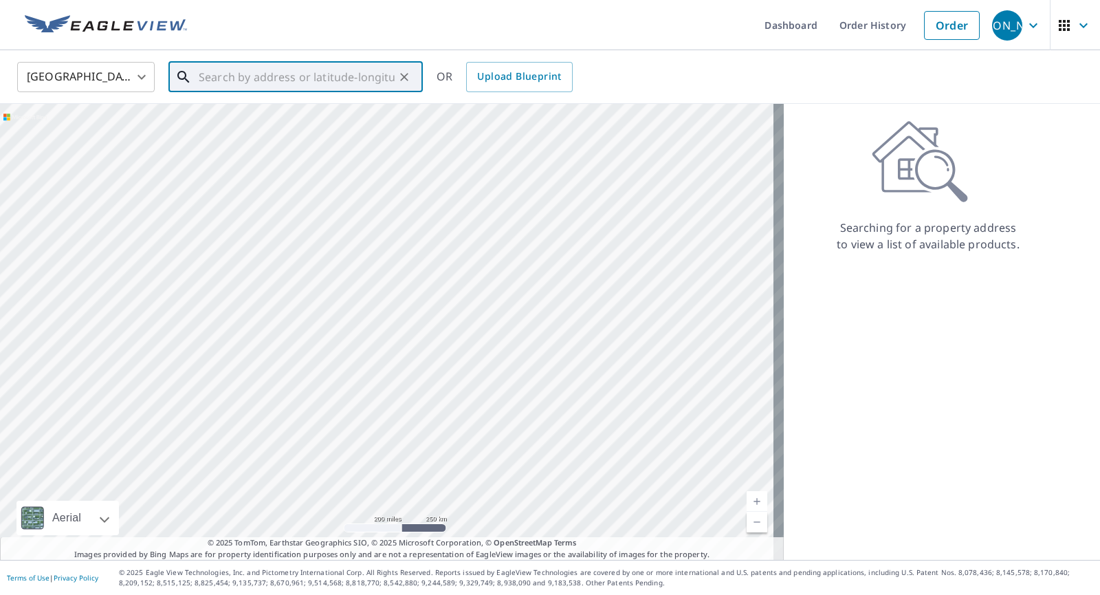
click at [201, 78] on input "text" at bounding box center [297, 77] width 196 height 39
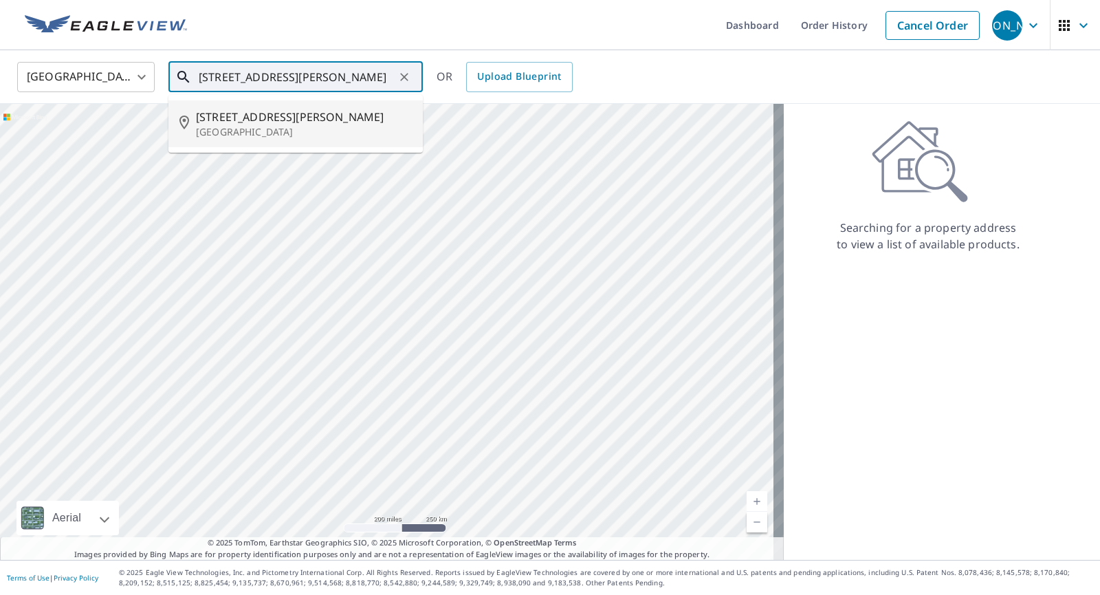
click at [213, 124] on span "[STREET_ADDRESS][PERSON_NAME]" at bounding box center [304, 117] width 216 height 17
type input "[STREET_ADDRESS][PERSON_NAME][PERSON_NAME]"
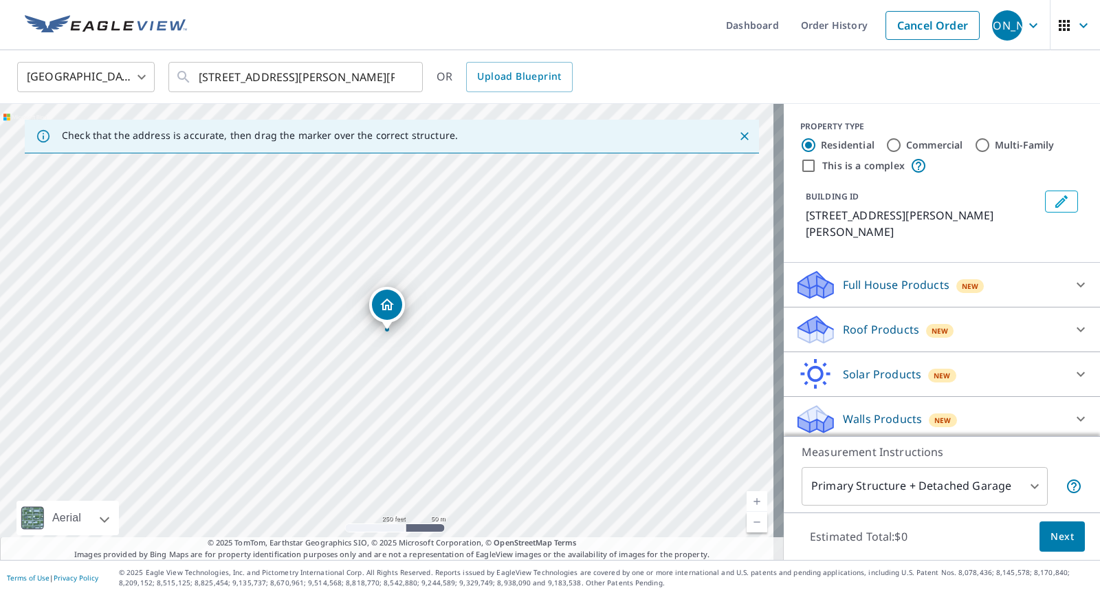
click at [384, 305] on icon "Dropped pin, building 1, Residential property, 14 Gaston Dr Pittsfield, MA 01201" at bounding box center [387, 304] width 17 height 17
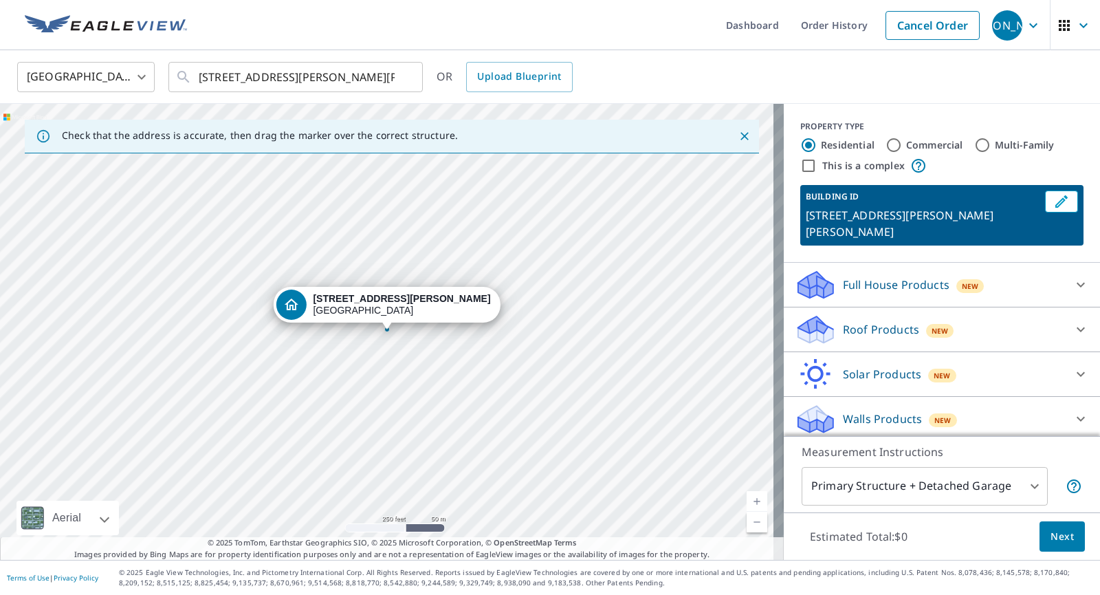
click at [812, 316] on icon at bounding box center [815, 324] width 35 height 17
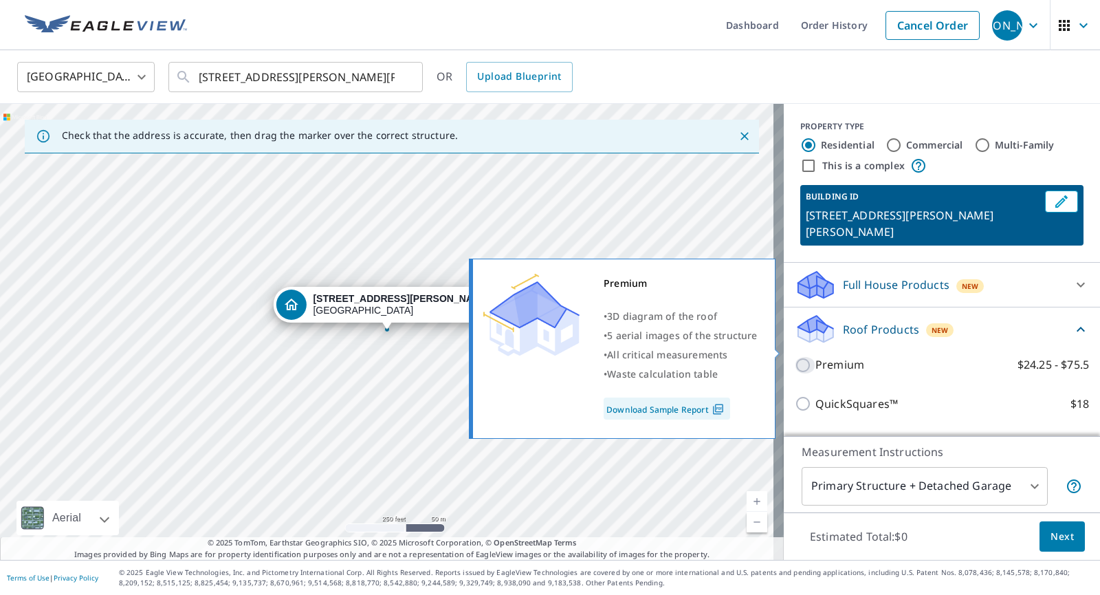
click at [795, 357] on input "Premium $24.25 - $75.5" at bounding box center [805, 365] width 21 height 17
checkbox input "true"
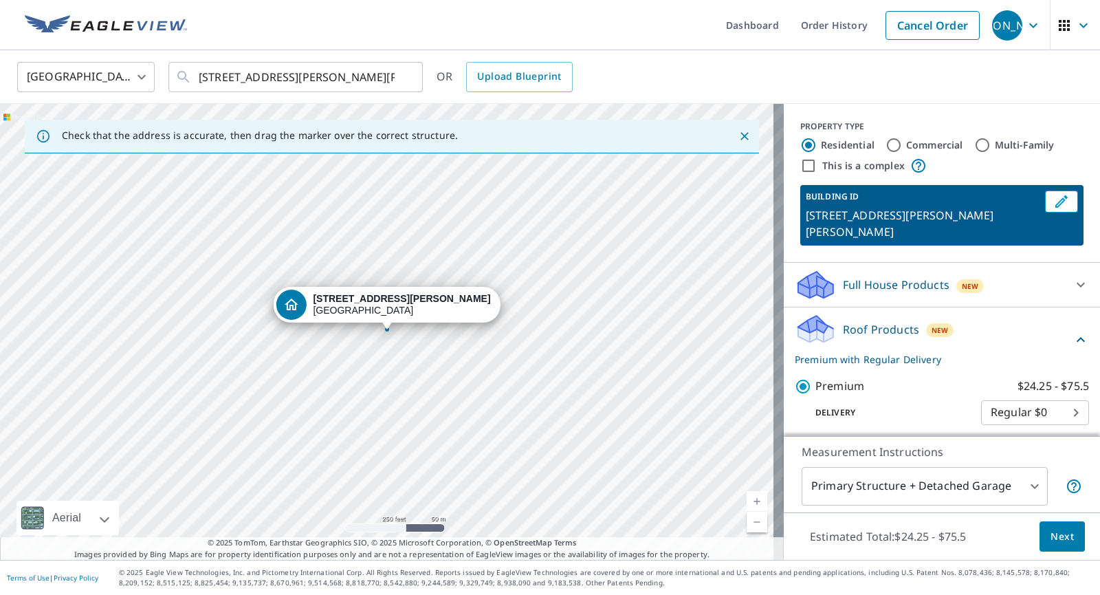
click at [1053, 525] on button "Next" at bounding box center [1062, 536] width 45 height 31
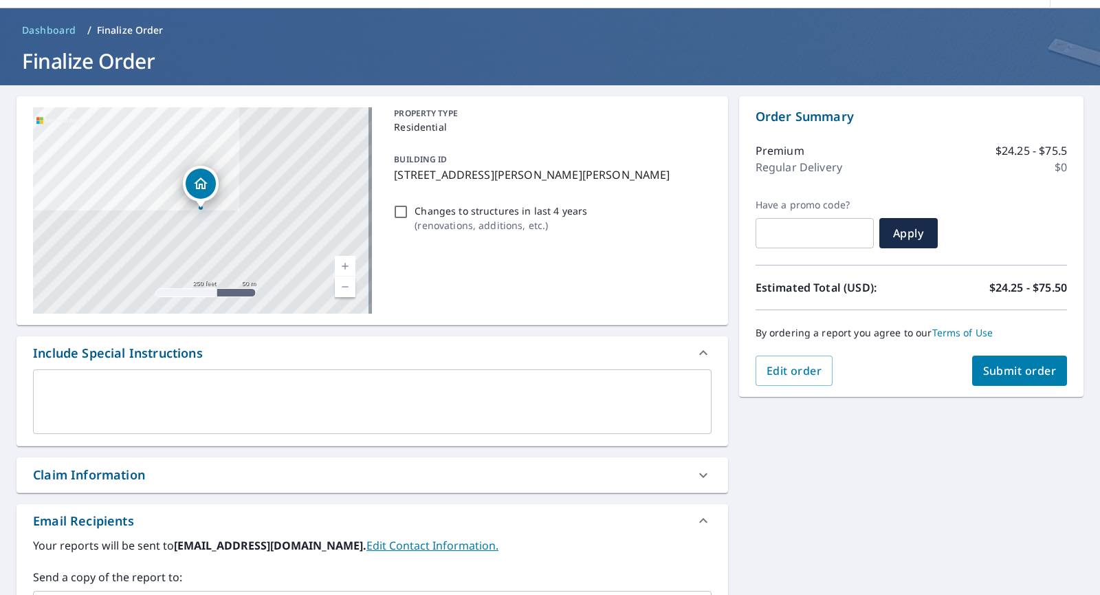
scroll to position [43, 0]
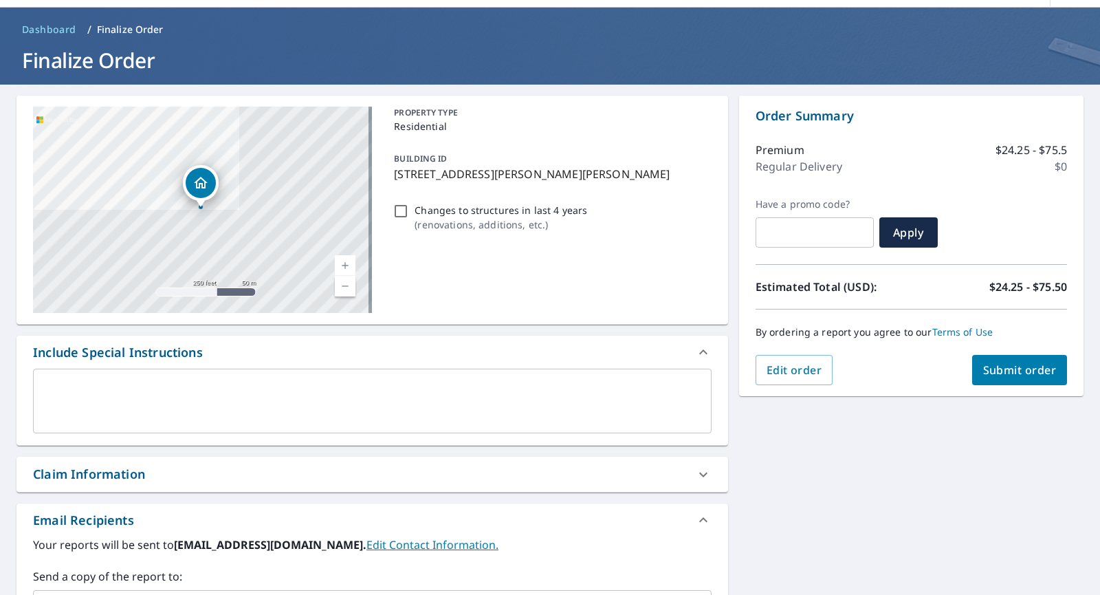
click at [1023, 365] on span "Submit order" at bounding box center [1020, 369] width 74 height 15
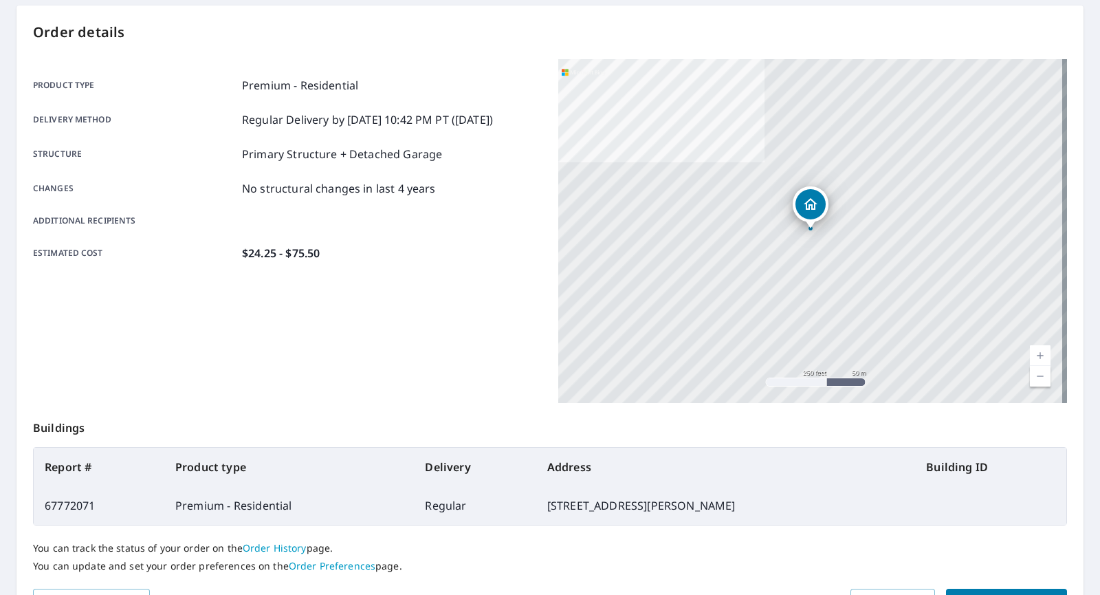
scroll to position [135, 0]
